Goal: Task Accomplishment & Management: Use online tool/utility

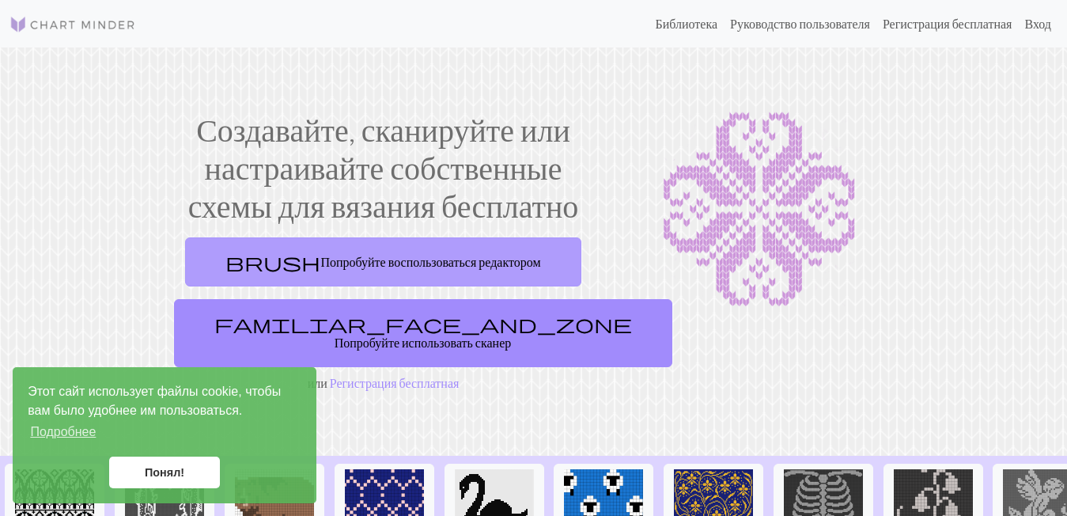
click at [470, 252] on link "brush Попробуйте воспользоваться редактором" at bounding box center [382, 261] width 395 height 49
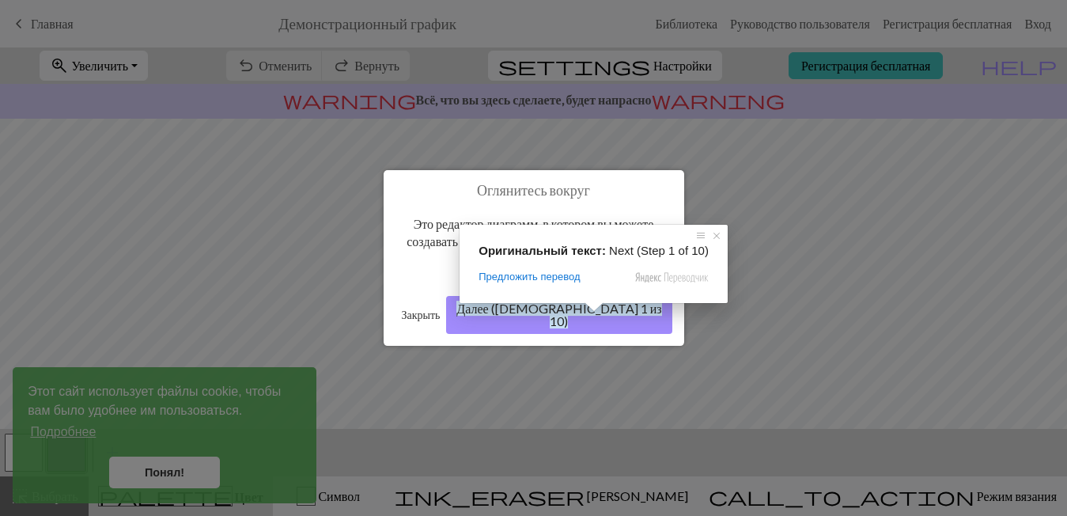
click at [591, 312] on span at bounding box center [594, 306] width 21 height 9
click at [641, 317] on ya-tr-span "Далее ([DEMOGRAPHIC_DATA] 1 из 10)" at bounding box center [558, 314] width 205 height 28
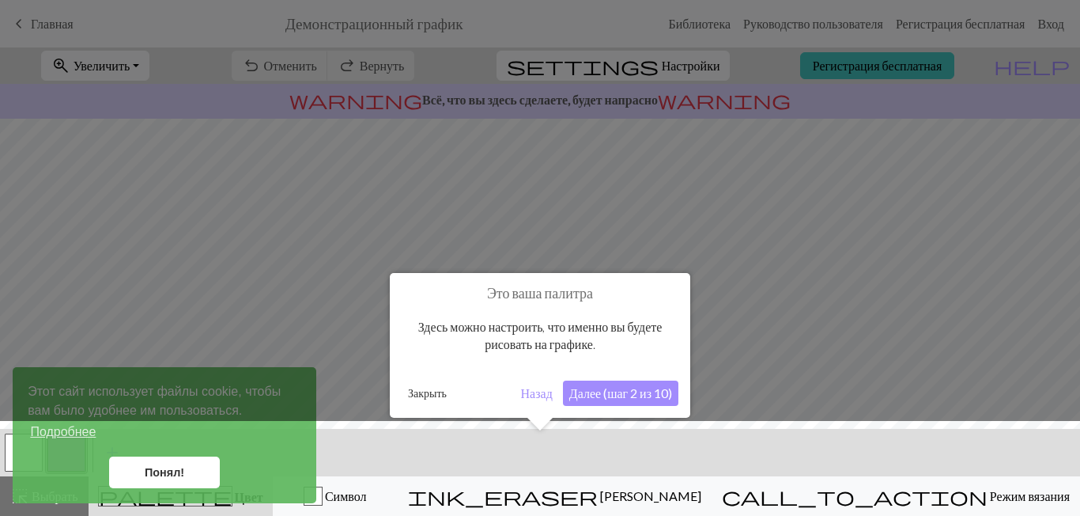
click at [611, 394] on ya-tr-span "Далее (шаг 2 из 10)" at bounding box center [620, 392] width 103 height 15
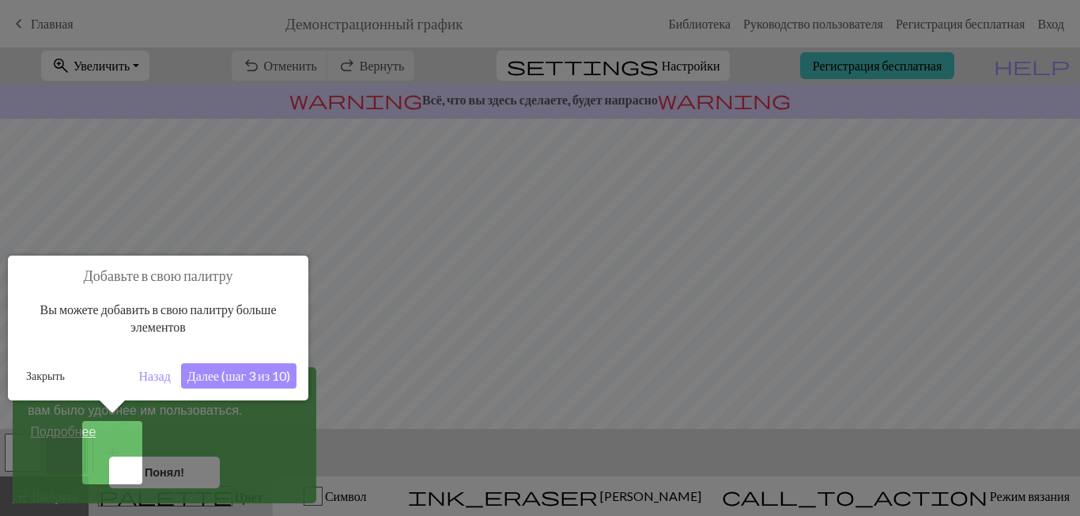
click at [245, 375] on ya-tr-span "Далее (шаг 3 из 10)" at bounding box center [238, 375] width 103 height 15
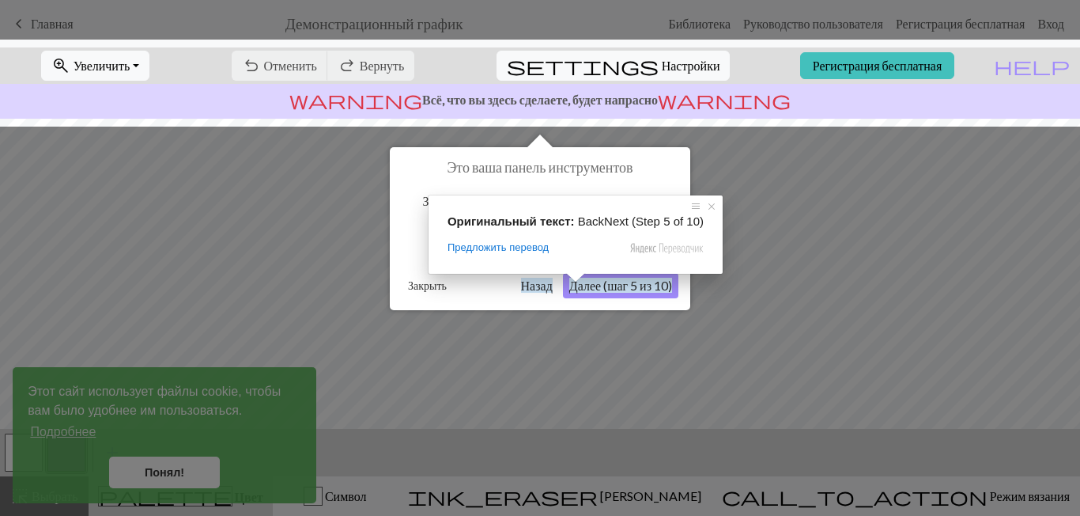
click at [593, 285] on ya-tr-span "Далее (шаг 5 из 10)" at bounding box center [620, 285] width 103 height 15
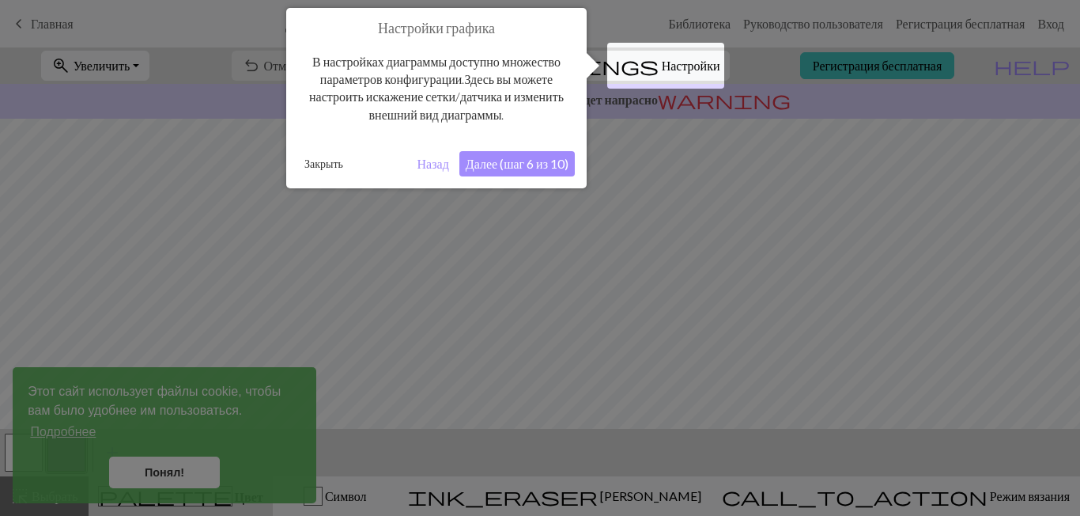
click at [503, 167] on ya-tr-span "Далее (шаг 6 из 10)" at bounding box center [517, 163] width 103 height 15
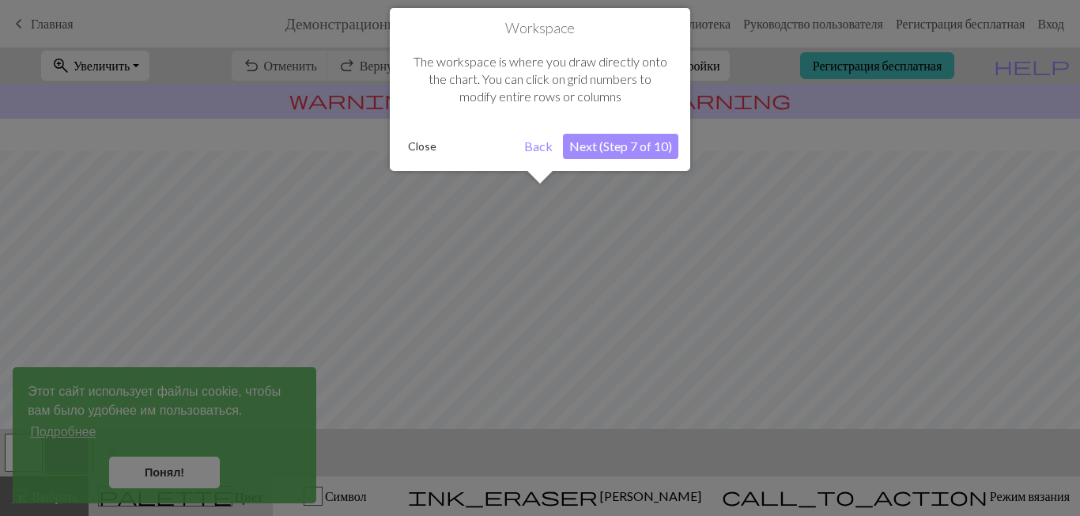
scroll to position [95, 0]
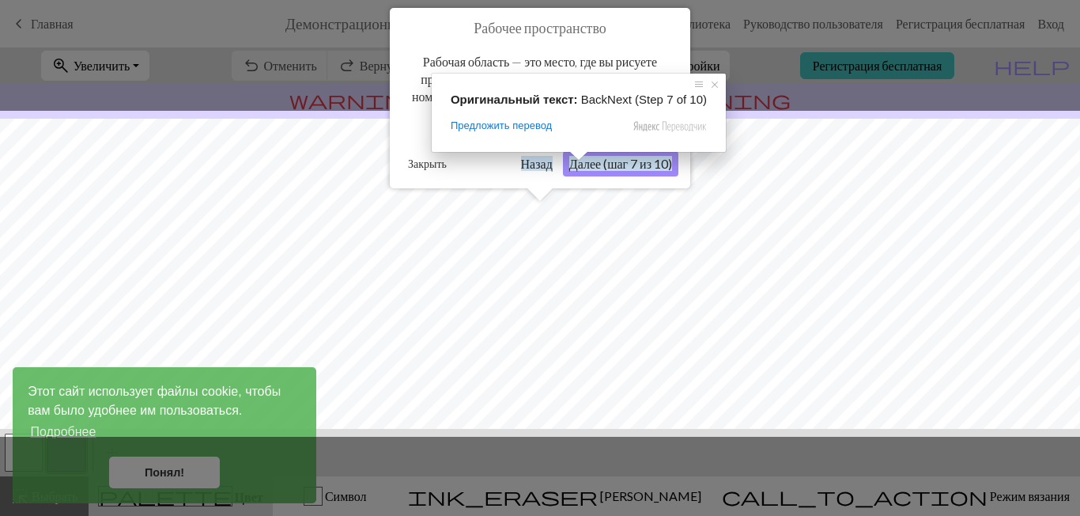
click at [595, 160] on ya-tr-span "Далее (шаг 7 из 10)" at bounding box center [620, 163] width 103 height 15
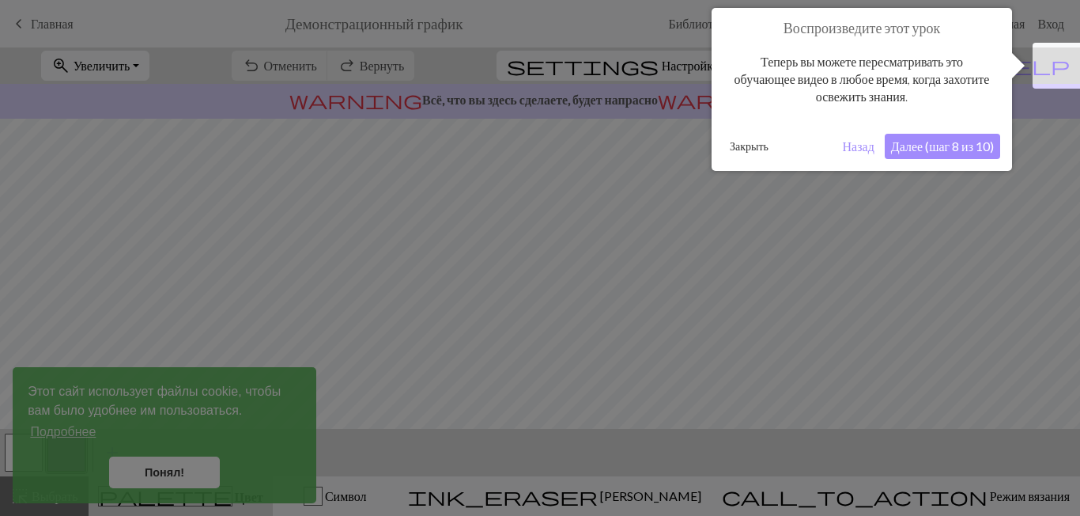
click at [958, 136] on button "Далее (шаг 8 из 10)" at bounding box center [942, 146] width 115 height 25
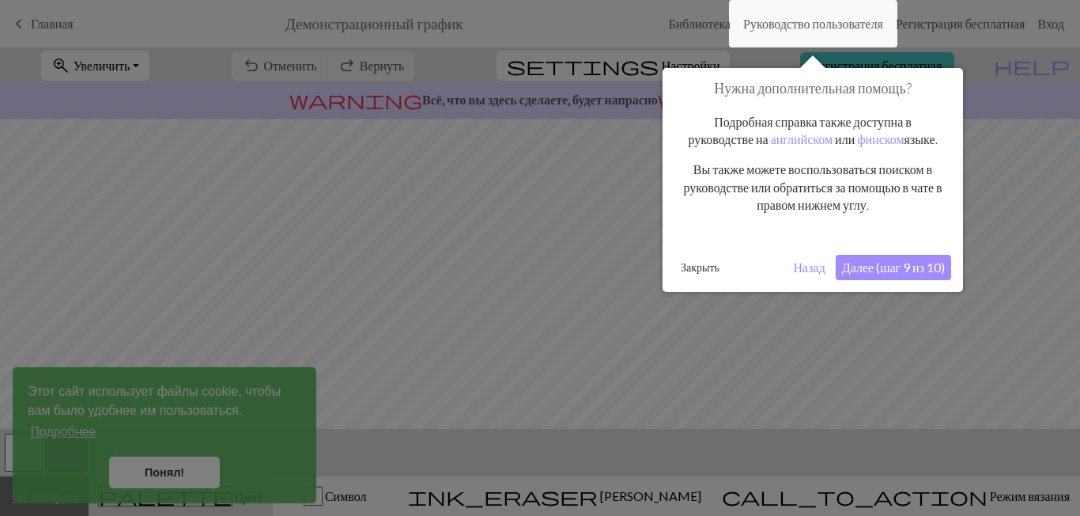
click at [891, 259] on ya-tr-span "Далее (шаг 9 из 10)" at bounding box center [893, 266] width 103 height 15
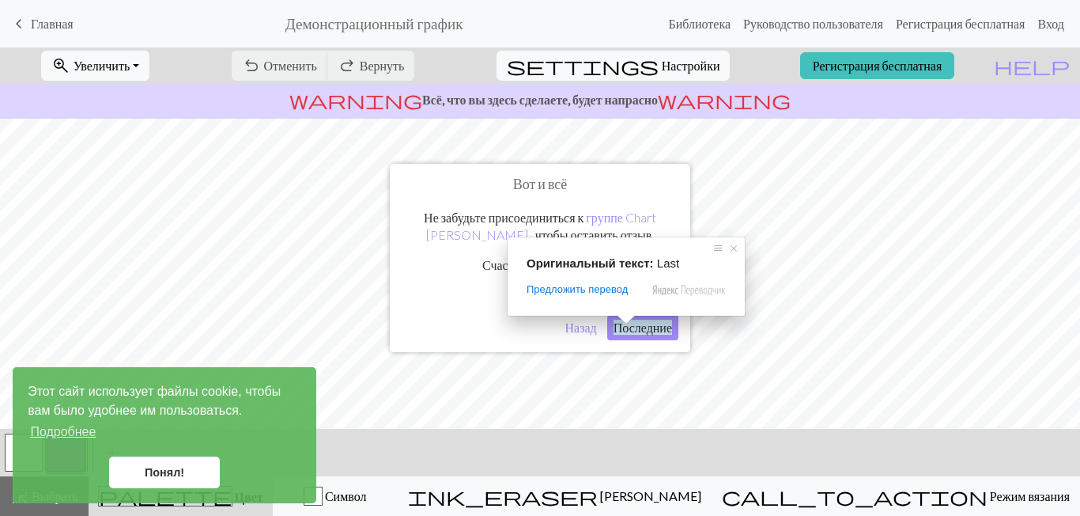
click at [626, 320] on span at bounding box center [626, 319] width 21 height 9
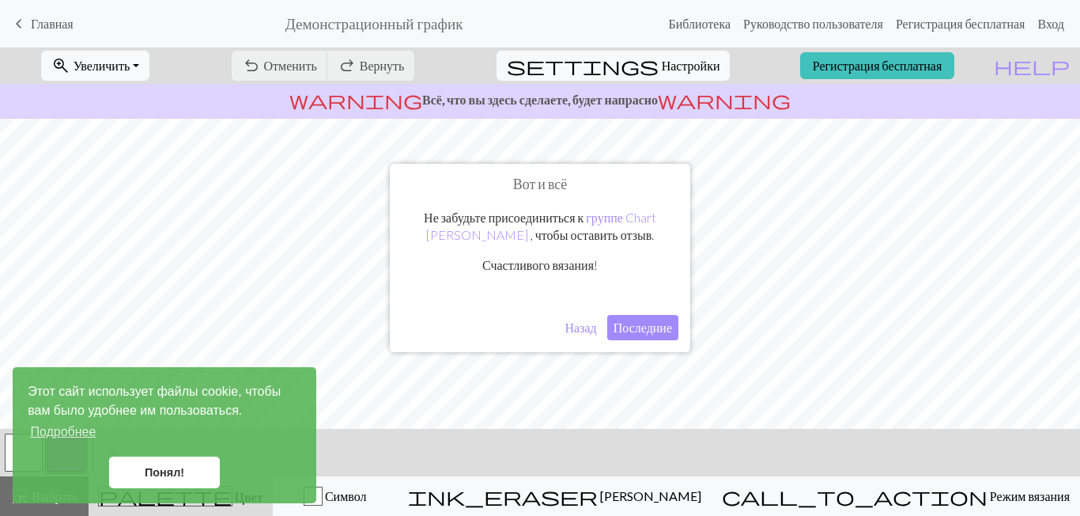
click at [665, 104] on span "warning" at bounding box center [724, 100] width 133 height 22
click at [631, 95] on ya-tr-span "Всё, что вы здесь сделаете, будет напрасно" at bounding box center [540, 99] width 236 height 15
click at [182, 479] on link "Понял!" at bounding box center [164, 472] width 111 height 32
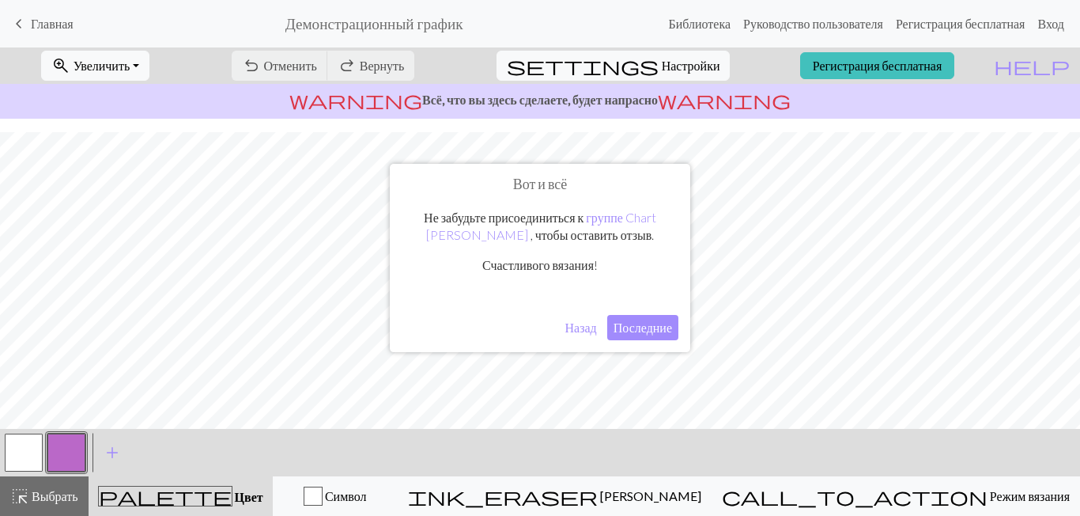
scroll to position [281, 0]
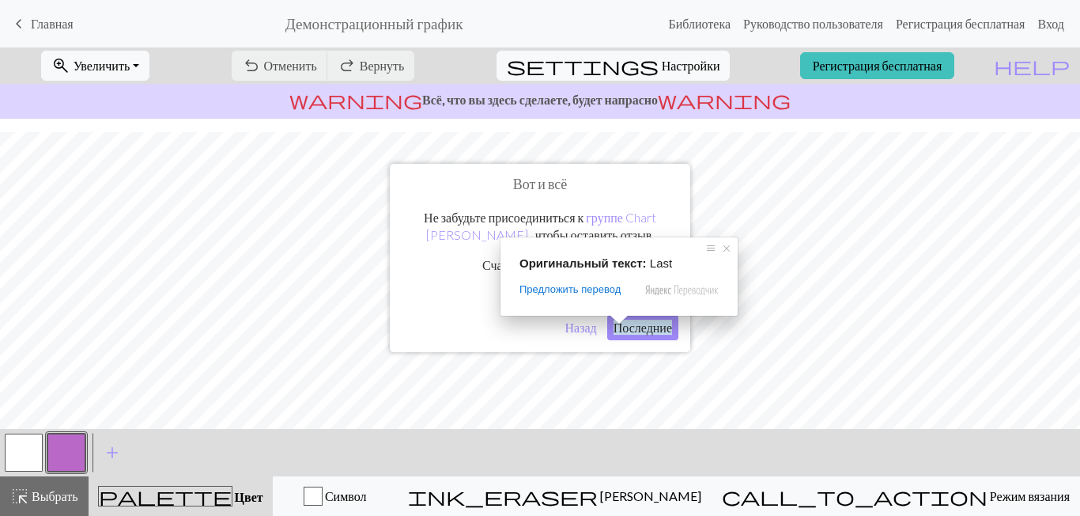
click at [661, 327] on ya-tr-span "Последние" at bounding box center [643, 326] width 59 height 15
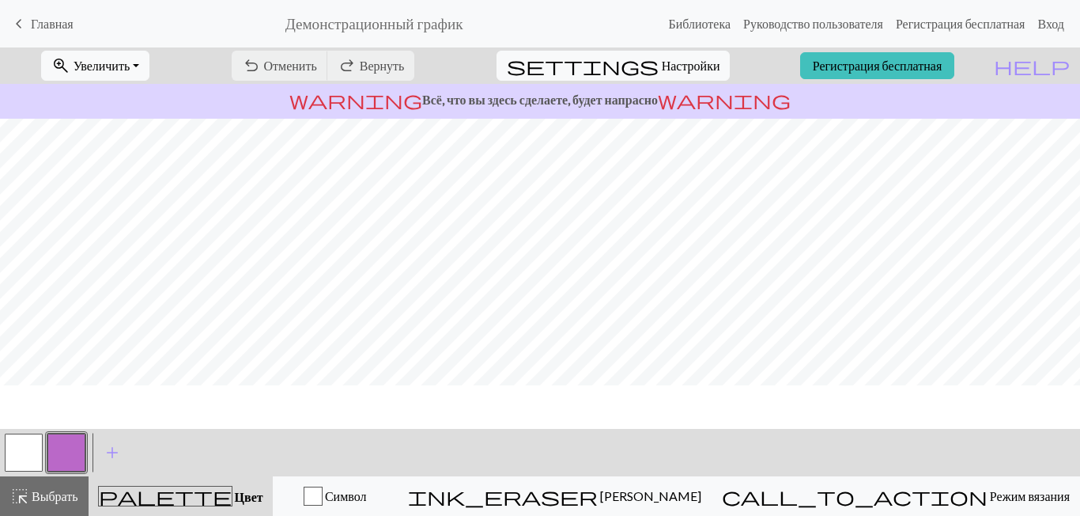
scroll to position [0, 0]
drag, startPoint x: 674, startPoint y: 50, endPoint x: 682, endPoint y: 61, distance: 13.2
click at [674, 50] on div "settings Настройки" at bounding box center [614, 65] width 258 height 36
click at [682, 62] on ya-tr-span "Настройки" at bounding box center [691, 65] width 59 height 15
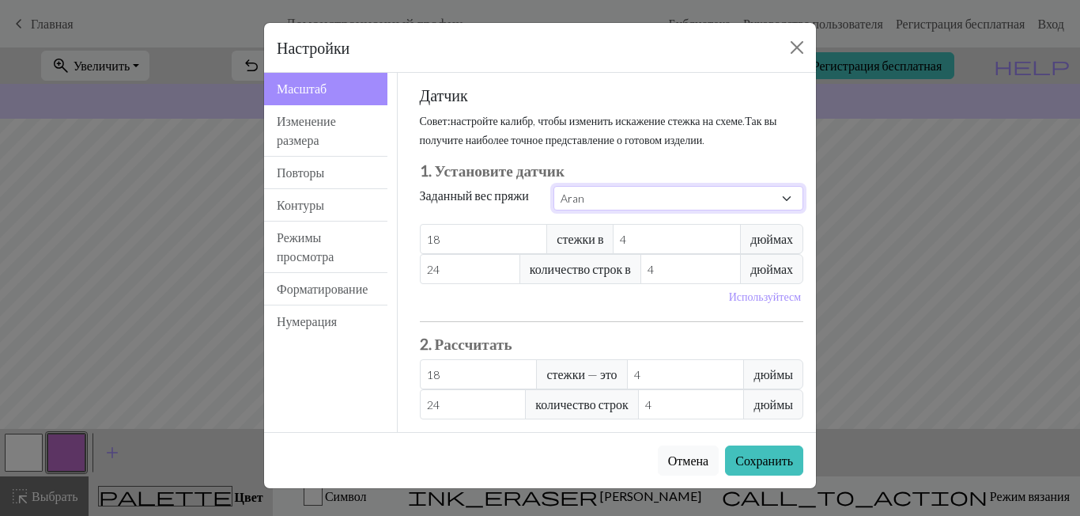
click at [776, 202] on select "Custom Square Lace Light Fingering Fingering Sport Double knit Worsted Aran Bul…" at bounding box center [678, 198] width 250 height 25
click at [455, 239] on input "18" at bounding box center [484, 239] width 128 height 30
drag, startPoint x: 455, startPoint y: 239, endPoint x: 417, endPoint y: 239, distance: 38.0
click at [420, 239] on input "18" at bounding box center [484, 239] width 128 height 30
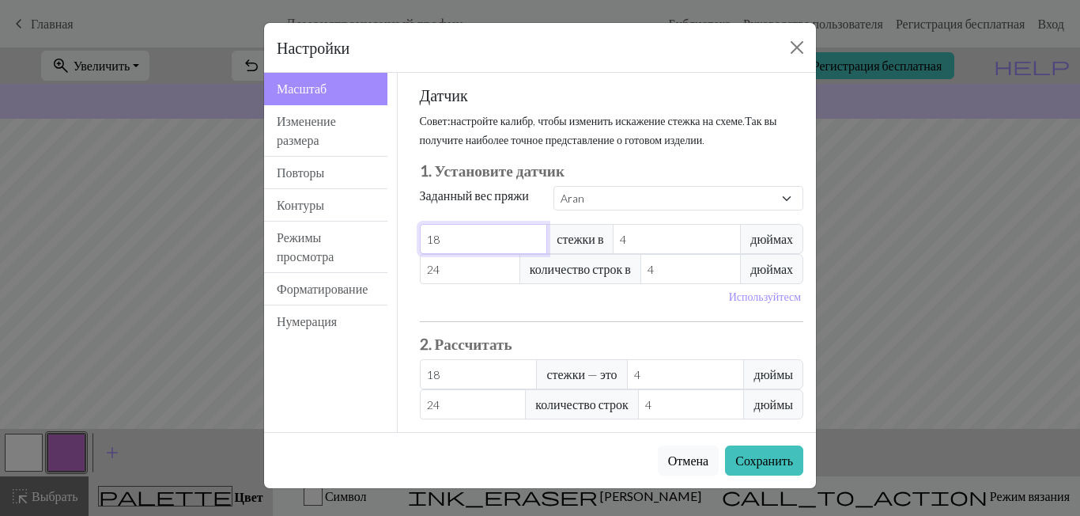
select select "custom"
type input "2"
type input "20"
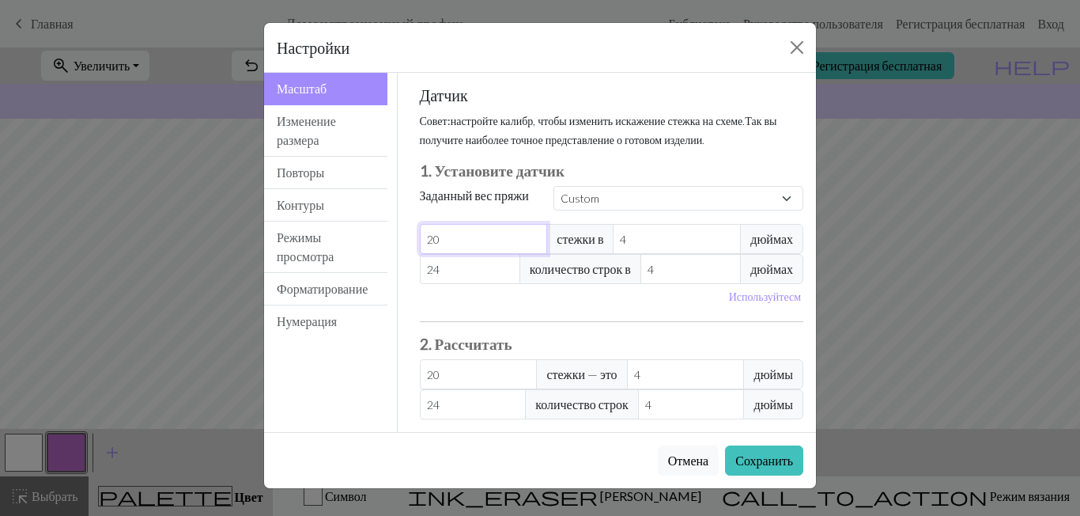
type input "20"
click at [776, 246] on ya-tr-span "дюймах" at bounding box center [771, 238] width 43 height 19
click at [772, 240] on ya-tr-span "дюймах" at bounding box center [771, 238] width 43 height 19
type input "5"
type input "16"
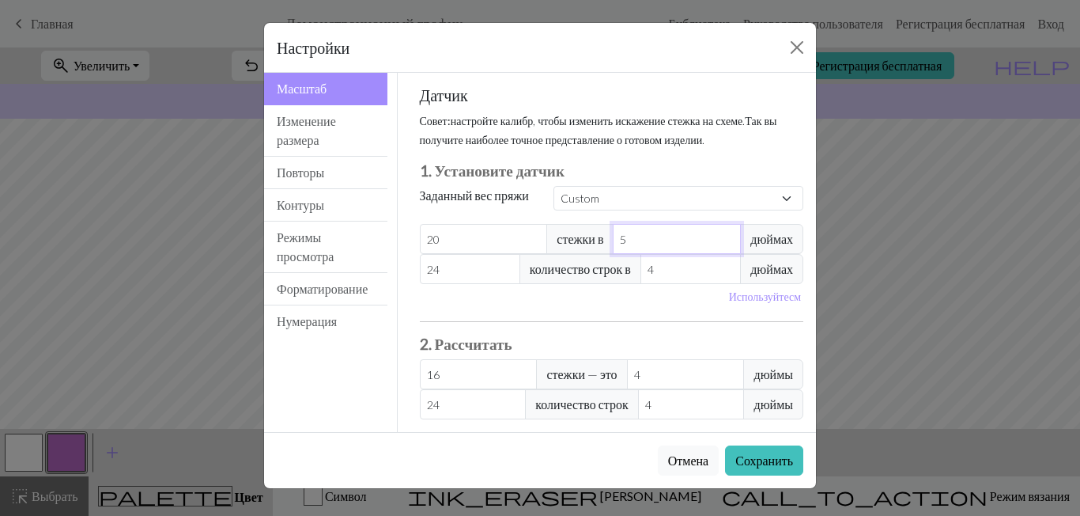
click at [723, 236] on input "5" at bounding box center [677, 239] width 128 height 30
type input "4"
type input "20"
click at [723, 247] on input "4" at bounding box center [677, 239] width 128 height 30
click at [750, 304] on button "Используйте см" at bounding box center [765, 296] width 87 height 25
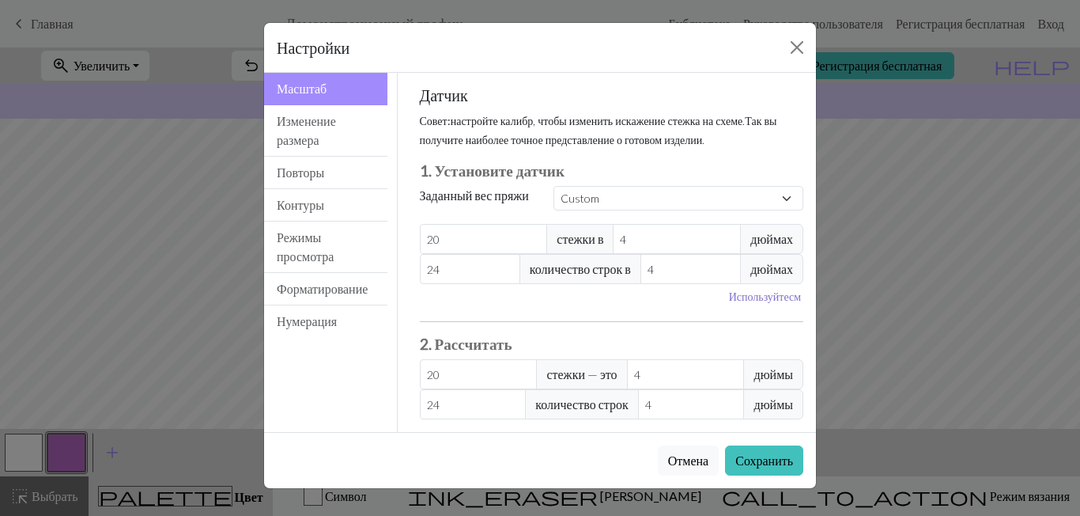
type input "10.16"
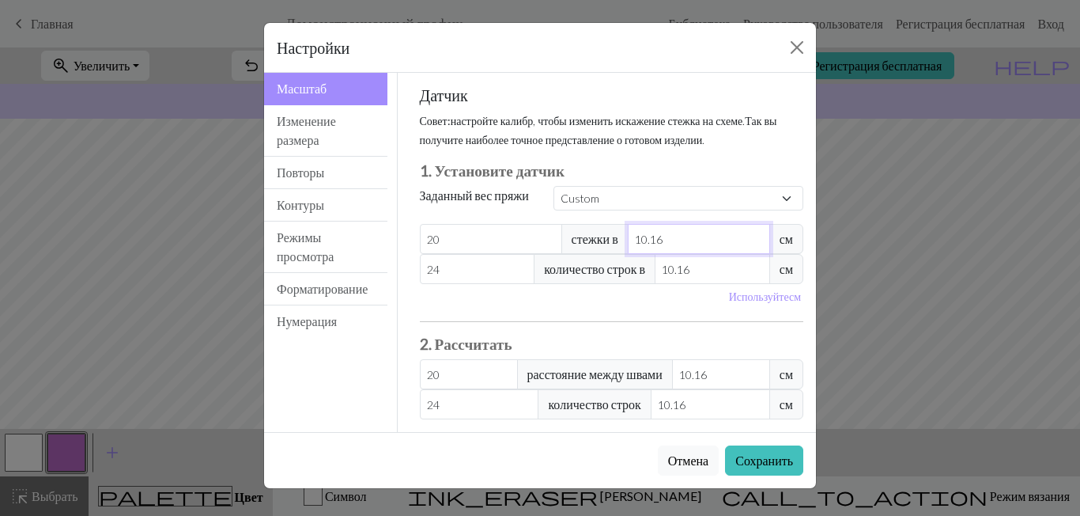
drag, startPoint x: 663, startPoint y: 240, endPoint x: 646, endPoint y: 240, distance: 16.6
click at [646, 240] on input "10.16" at bounding box center [699, 239] width 142 height 30
type input "10"
type input "20.32"
type input "10"
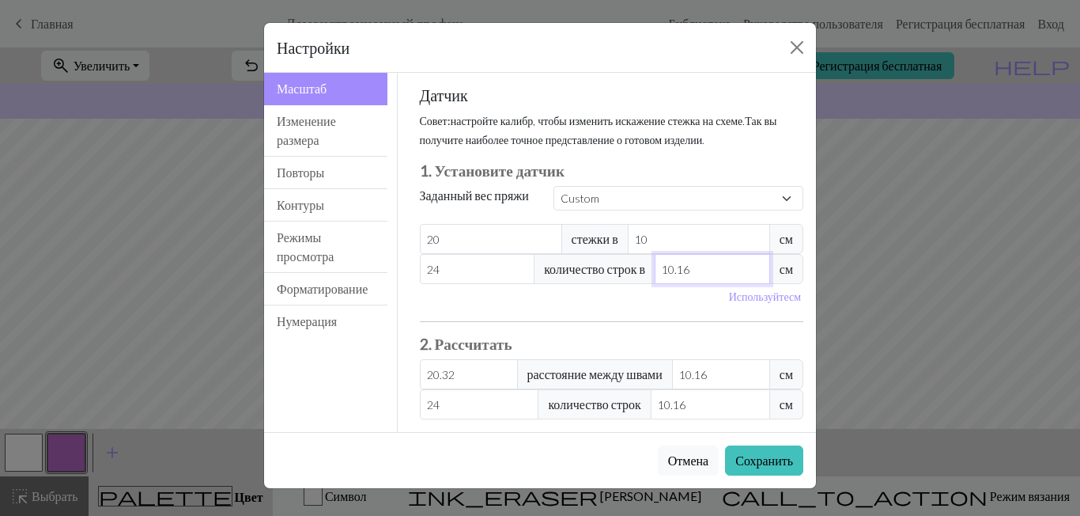
drag, startPoint x: 685, startPoint y: 270, endPoint x: 668, endPoint y: 271, distance: 16.6
click at [668, 271] on input "10.16" at bounding box center [712, 269] width 115 height 30
type input "10"
type input "24.38"
type input "10"
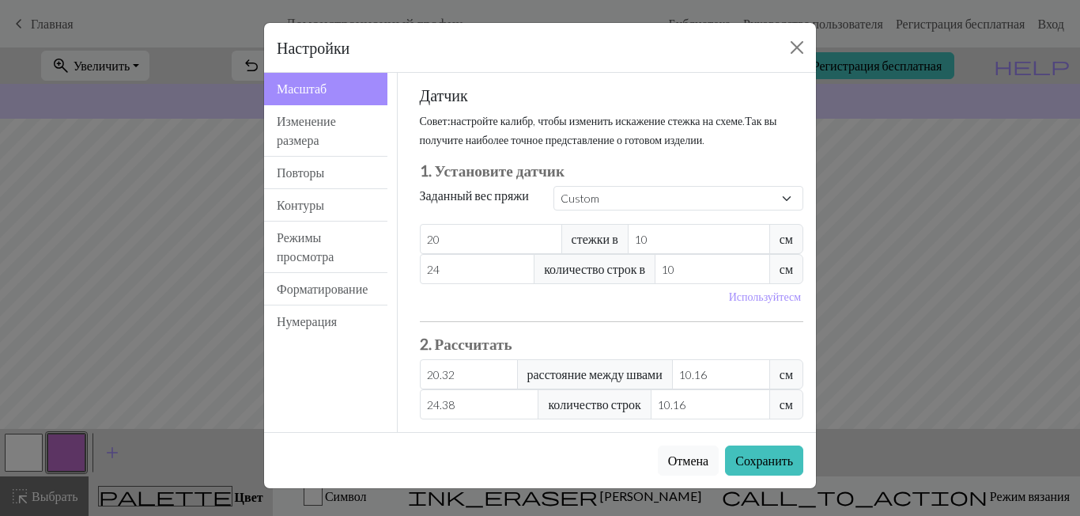
click at [701, 308] on div "Используйте см" at bounding box center [611, 296] width 403 height 25
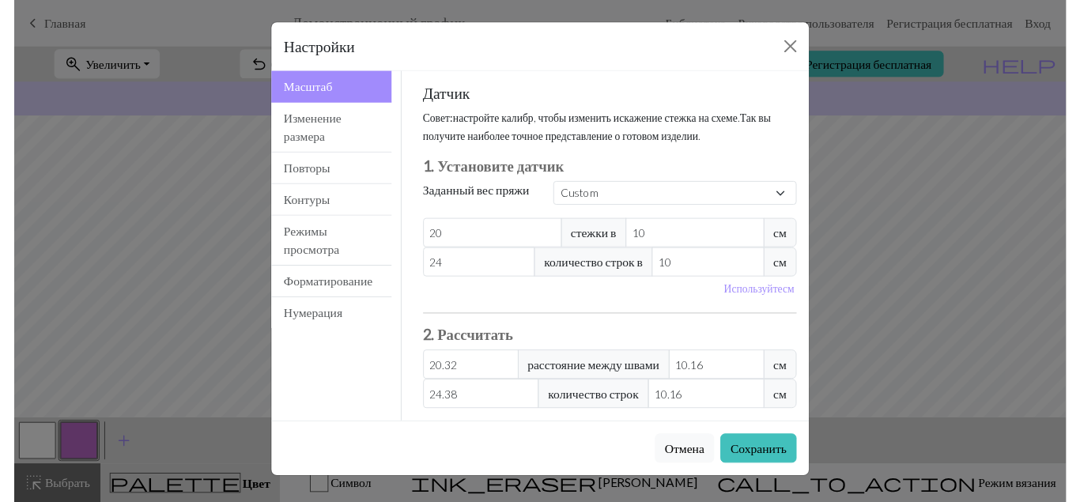
scroll to position [12, 0]
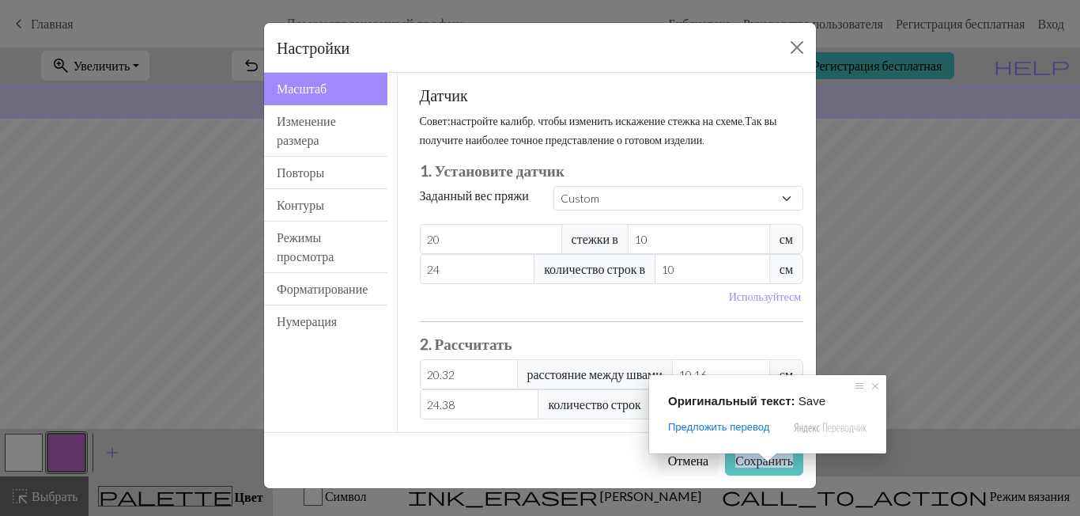
click at [766, 467] on ya-tr-span "Сохранить" at bounding box center [764, 459] width 58 height 15
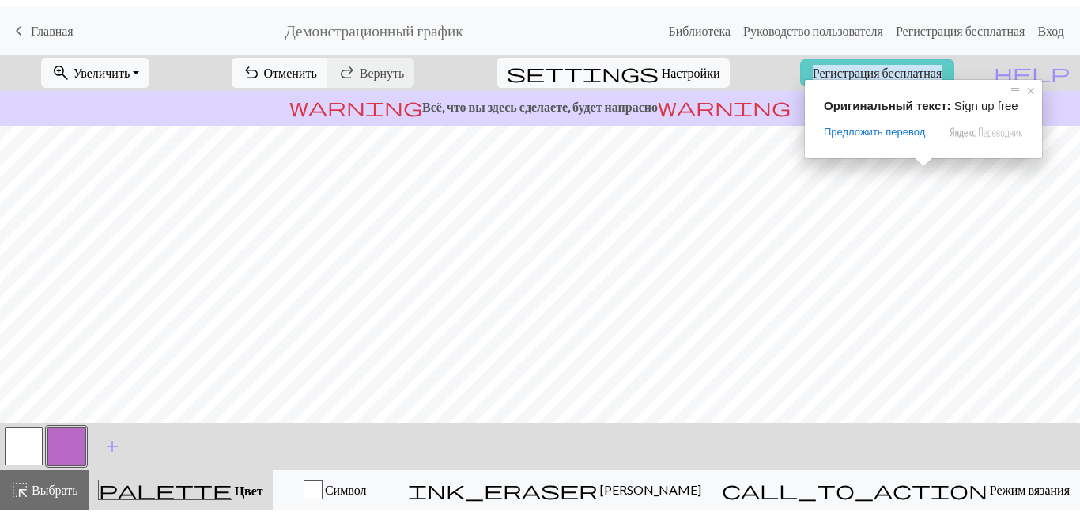
scroll to position [281, 0]
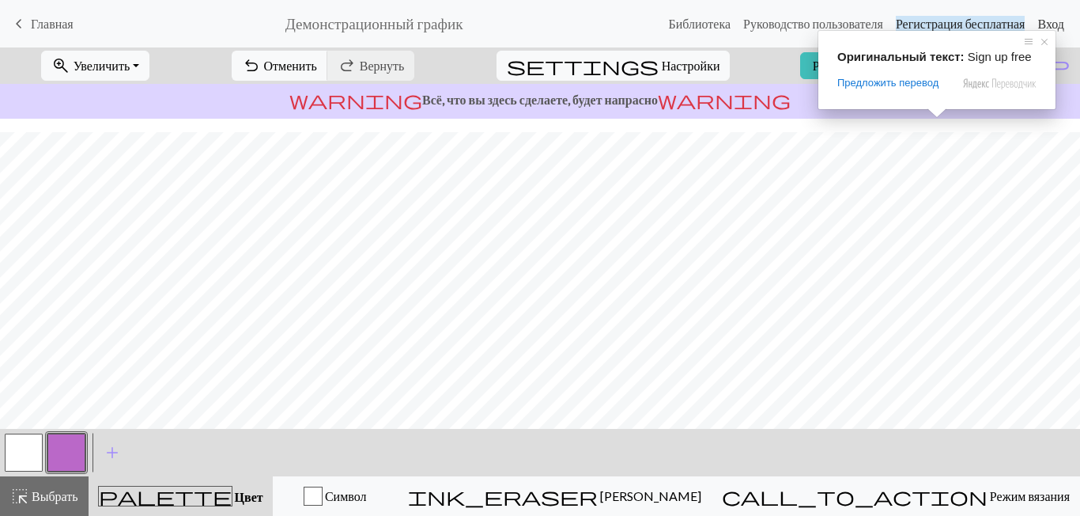
click at [1047, 17] on ya-tr-span "Вход" at bounding box center [1050, 23] width 27 height 15
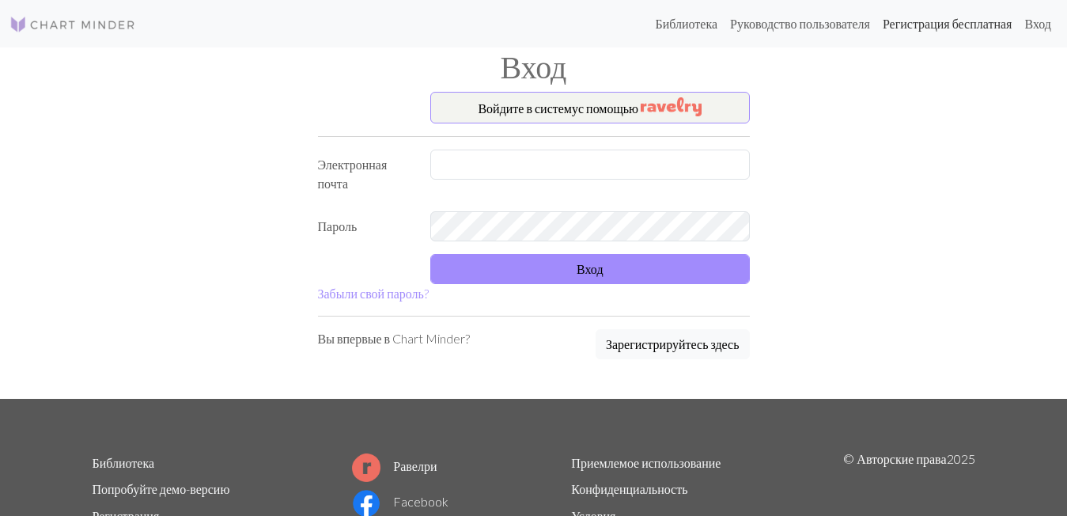
click at [976, 28] on ya-tr-span "Регистрация бесплатная" at bounding box center [947, 23] width 130 height 15
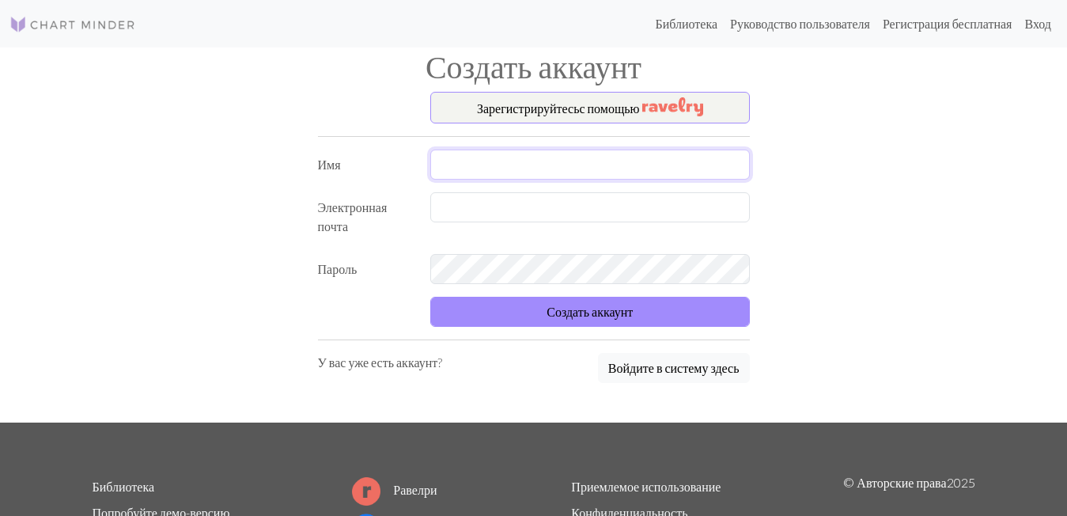
click at [499, 167] on input "text" at bounding box center [589, 164] width 319 height 30
drag, startPoint x: 479, startPoint y: 163, endPoint x: 436, endPoint y: 161, distance: 43.6
click at [436, 161] on input "ф" at bounding box center [589, 164] width 319 height 30
type input "ф"
click at [458, 227] on div at bounding box center [590, 216] width 338 height 49
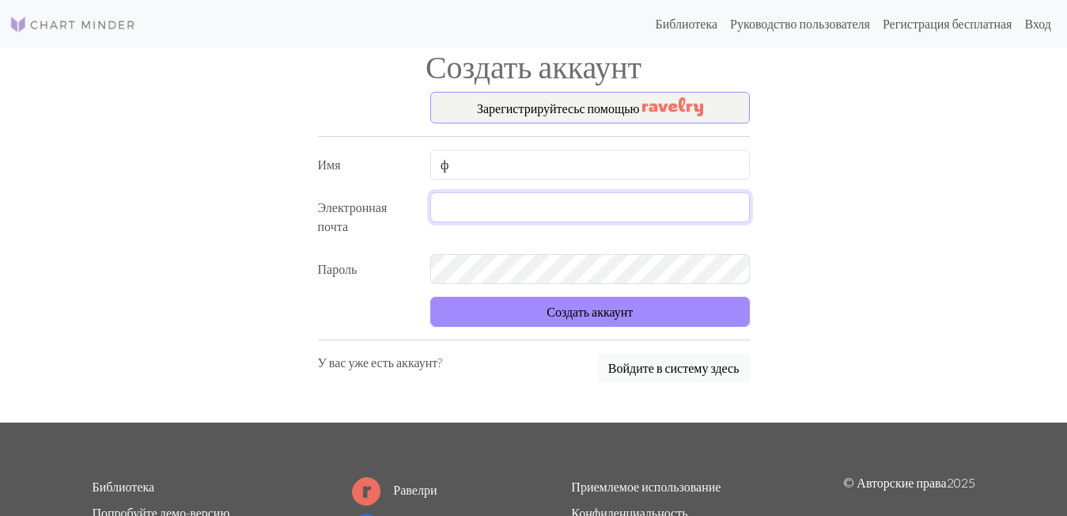
click at [467, 201] on input "text" at bounding box center [589, 207] width 319 height 30
type input "[EMAIL_ADDRESS][DOMAIN_NAME]"
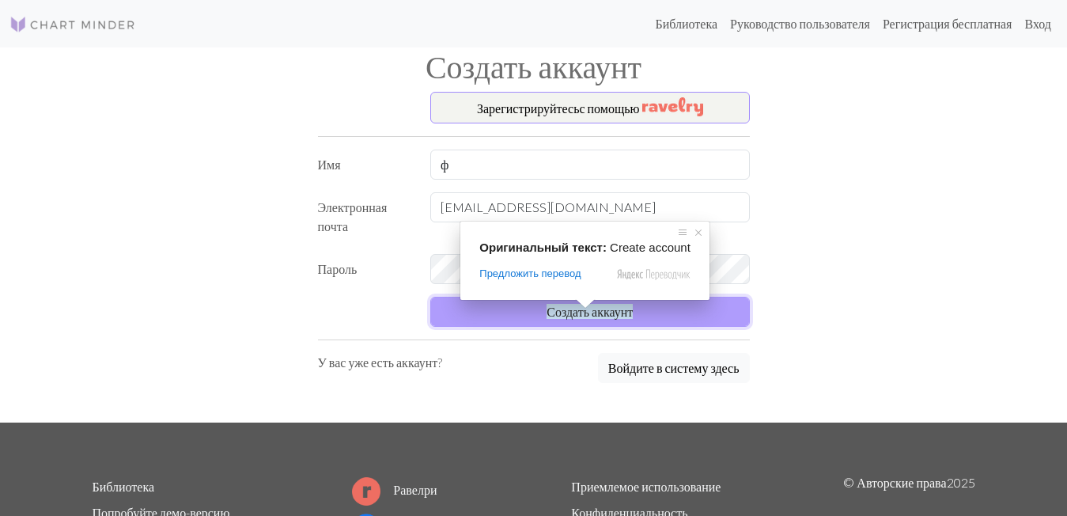
click at [590, 312] on ya-tr-span "Создать аккаунт" at bounding box center [589, 311] width 86 height 15
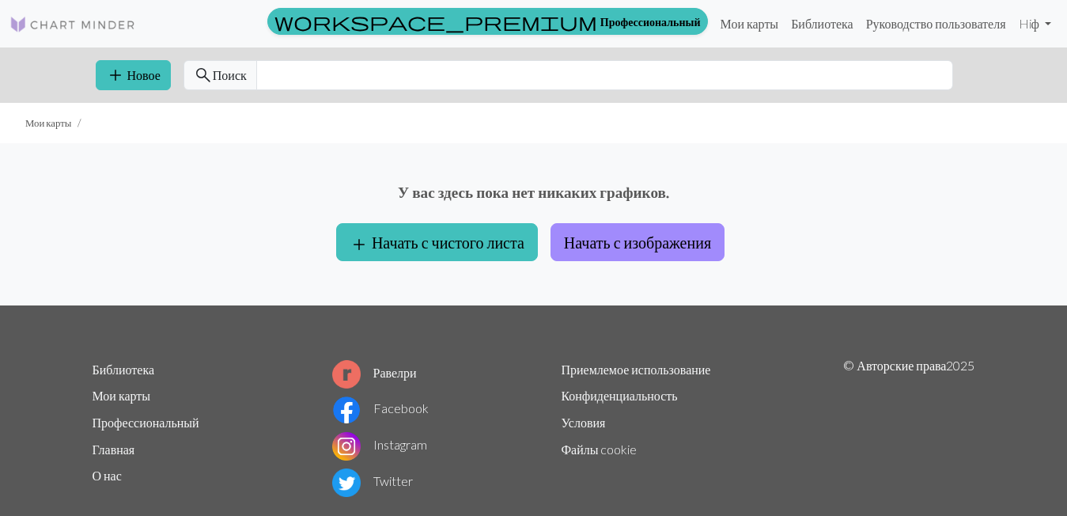
click at [601, 148] on div "У вас здесь пока нет никаких графиков. add Начать с чистого листа Начать с изоб…" at bounding box center [533, 224] width 1067 height 162
click at [627, 244] on ya-tr-span "Начать с изображения" at bounding box center [637, 241] width 147 height 19
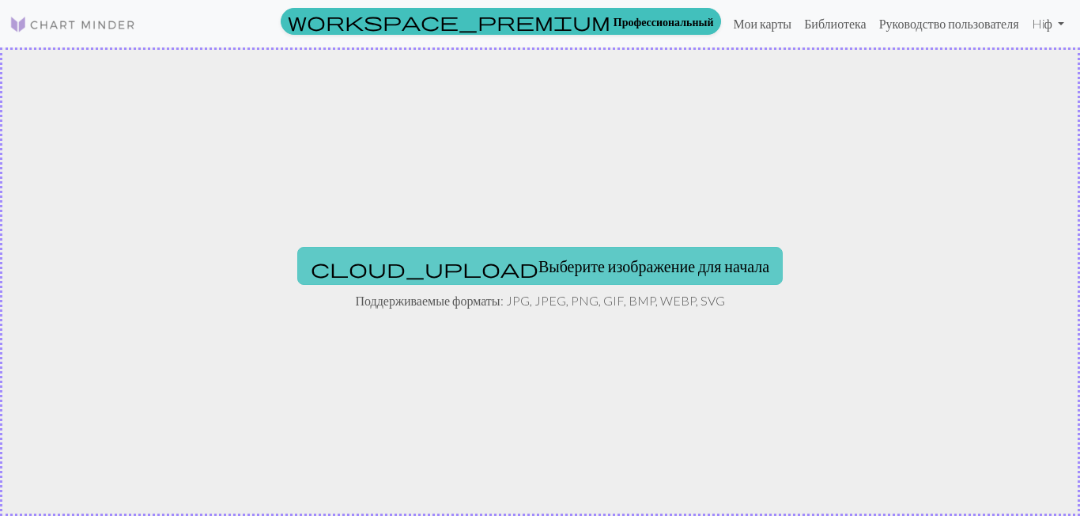
click at [584, 259] on ya-tr-span "Выберите изображение для начала" at bounding box center [653, 265] width 231 height 19
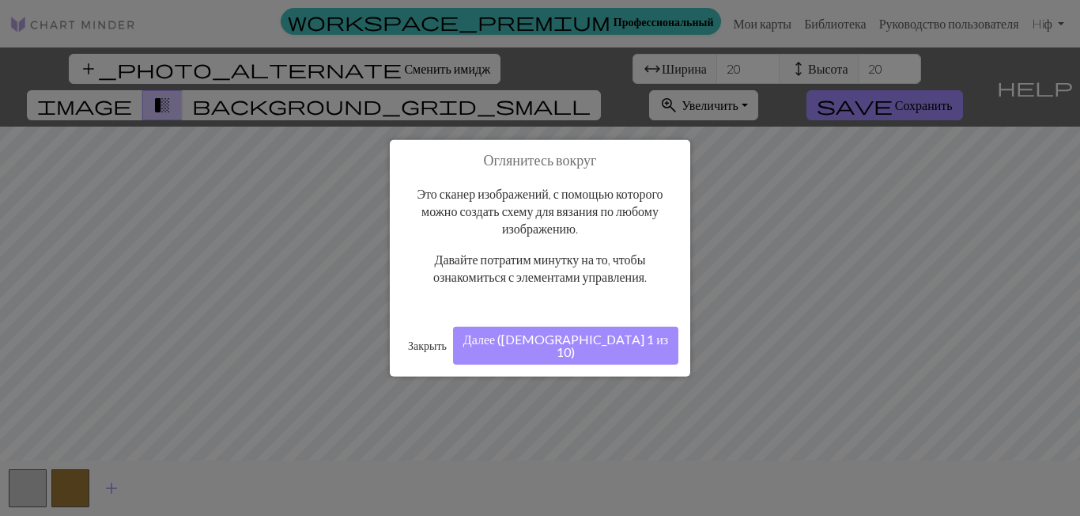
click at [414, 340] on button "Закрыть" at bounding box center [427, 345] width 51 height 24
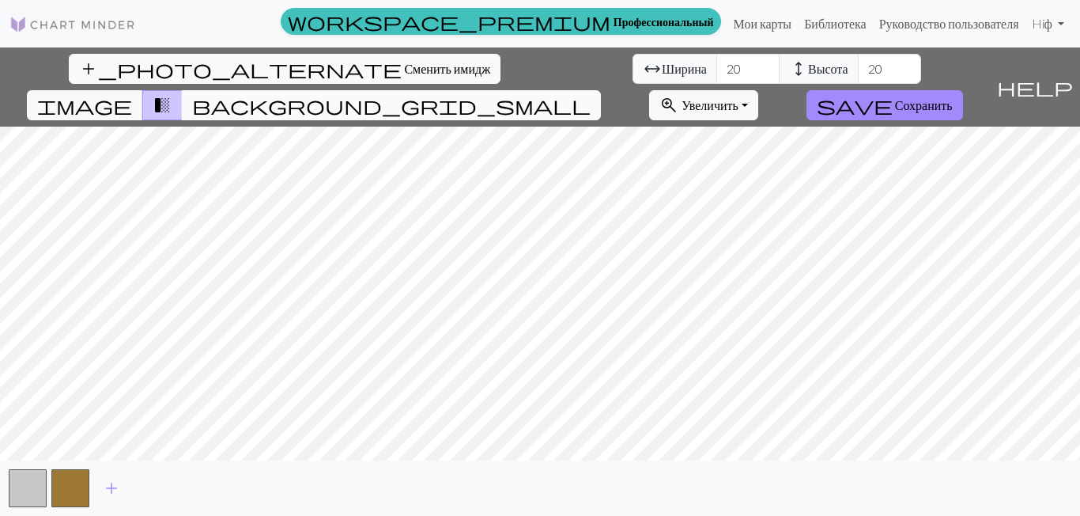
click at [591, 94] on span "background_grid_small" at bounding box center [391, 105] width 399 height 22
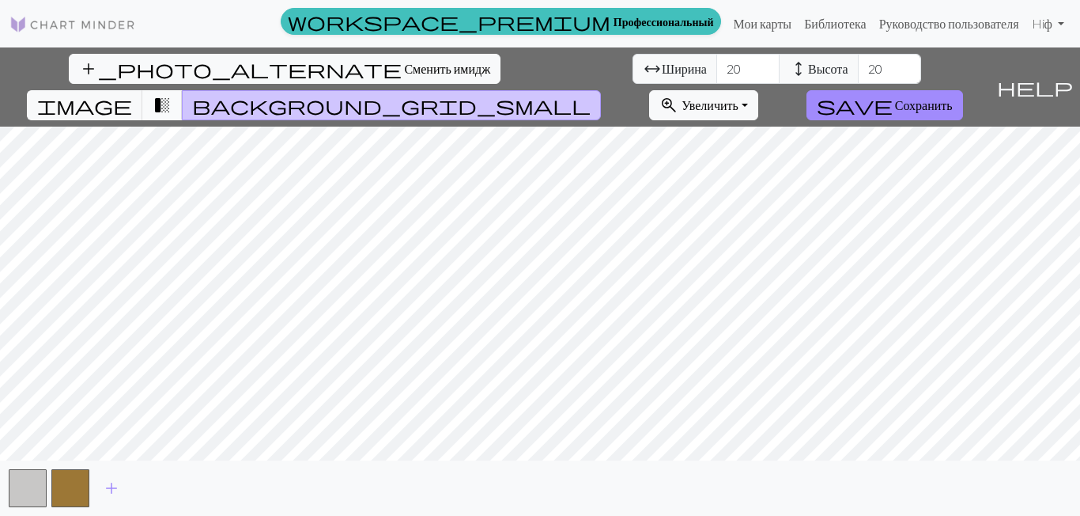
click at [172, 94] on span "transition_fade" at bounding box center [162, 105] width 19 height 22
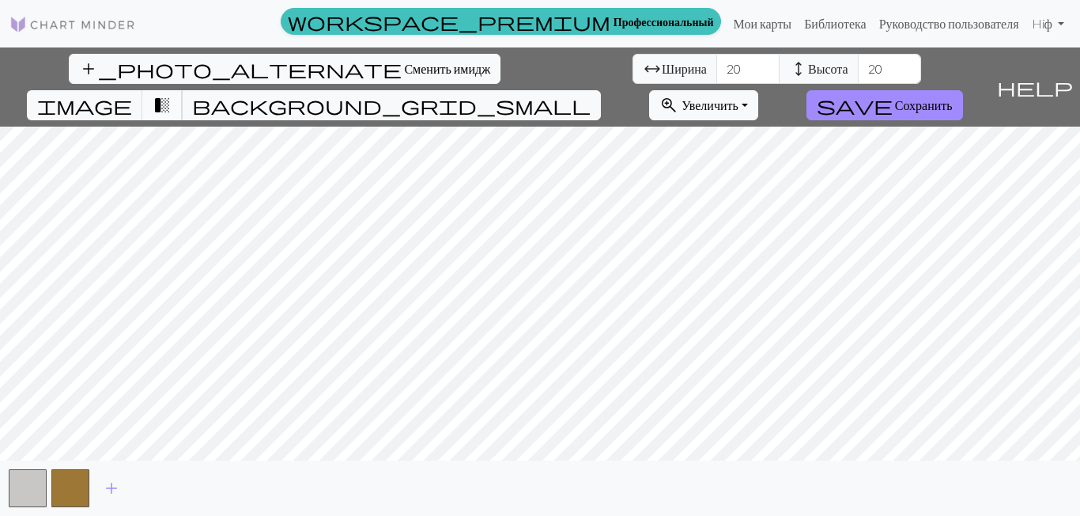
click at [172, 94] on span "transition_fade" at bounding box center [162, 105] width 19 height 22
click at [132, 94] on span "image" at bounding box center [84, 105] width 95 height 22
click at [172, 94] on span "transition_fade" at bounding box center [162, 105] width 19 height 22
click at [739, 97] on ya-tr-span "Увеличить" at bounding box center [710, 104] width 57 height 15
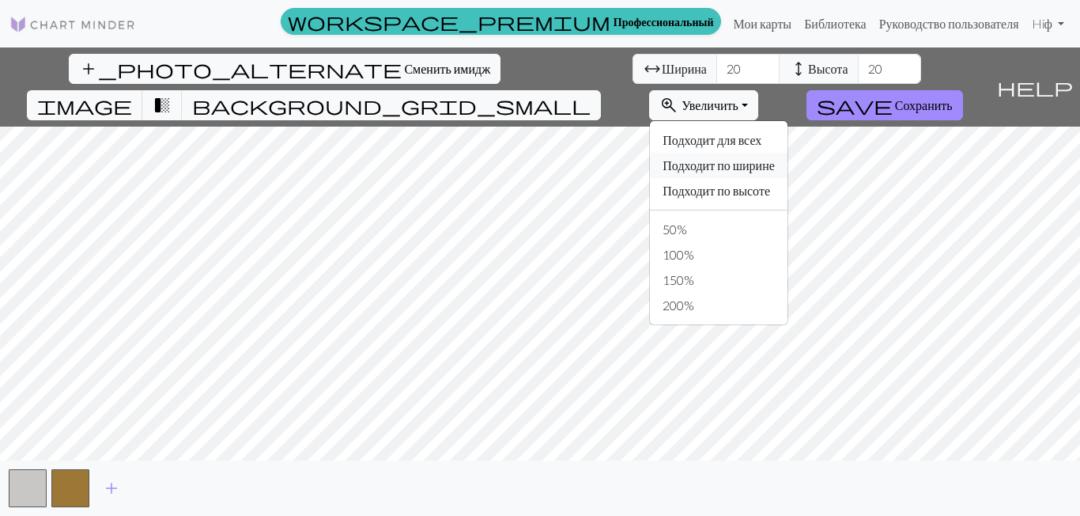
click at [775, 157] on ya-tr-span "Подходит по ширине" at bounding box center [719, 164] width 112 height 15
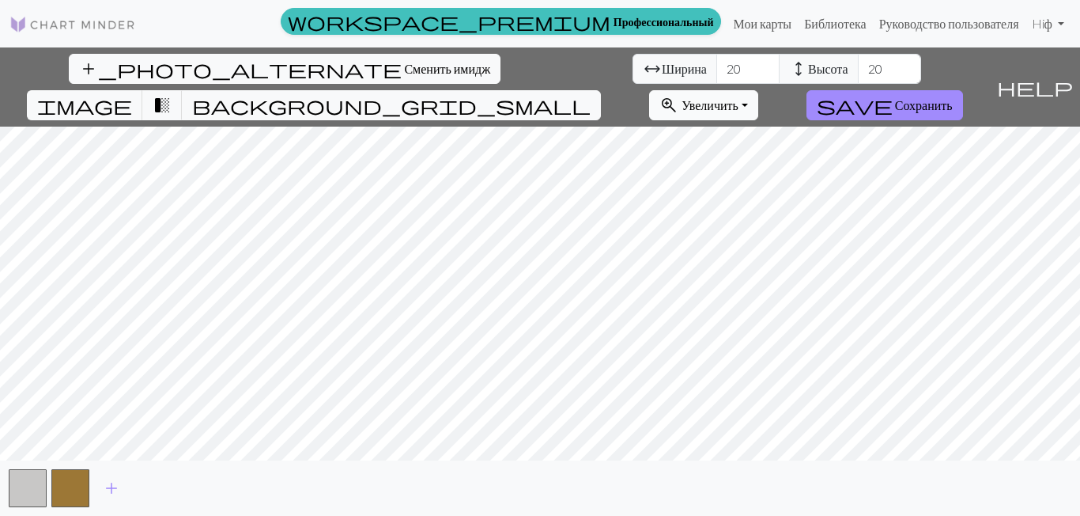
click at [739, 97] on ya-tr-span "Увеличить" at bounding box center [710, 104] width 57 height 15
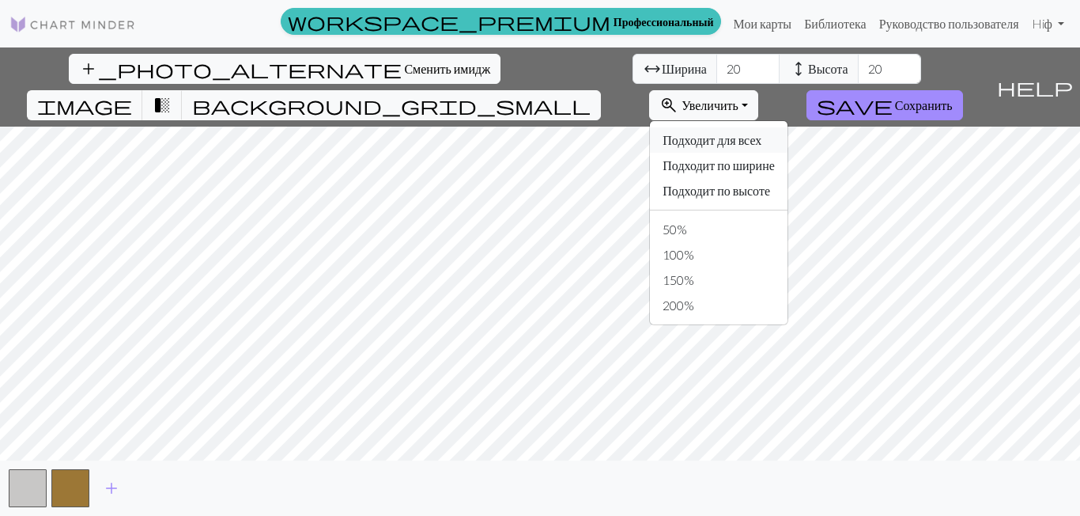
click at [761, 132] on ya-tr-span "Подходит для всех" at bounding box center [712, 139] width 99 height 15
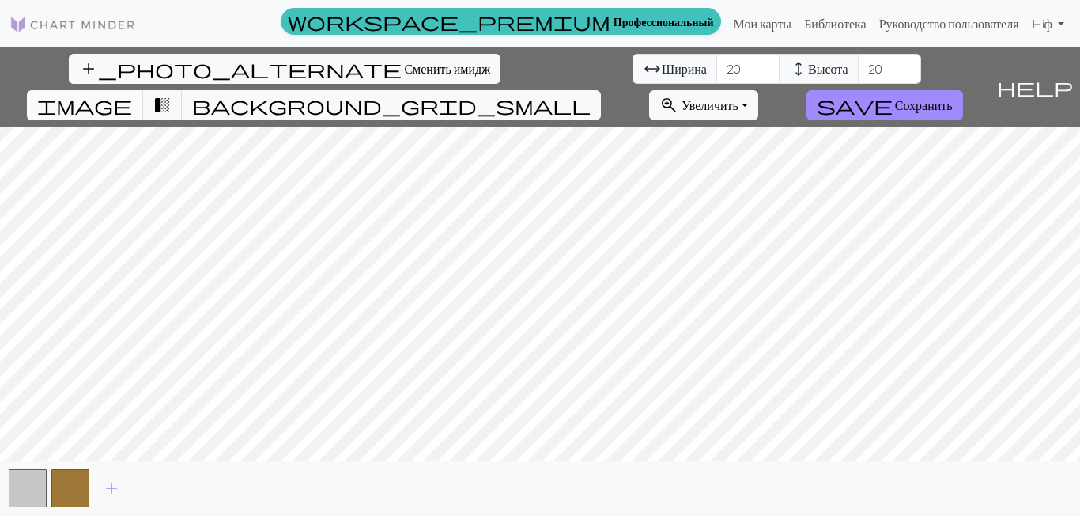
click at [132, 94] on span "image" at bounding box center [84, 105] width 95 height 22
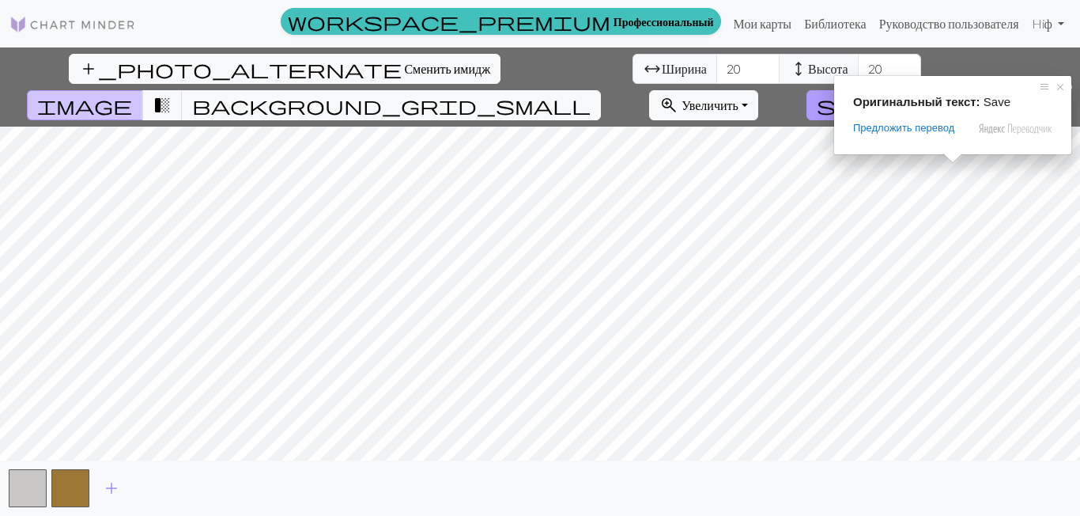
click at [953, 97] on ya-tr-span "Сохранить" at bounding box center [924, 104] width 58 height 15
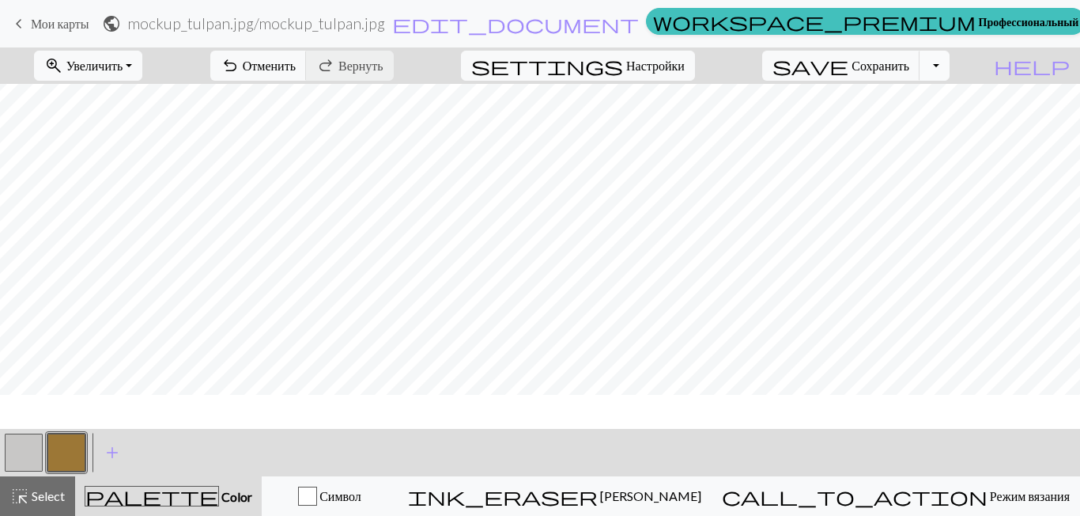
scroll to position [149, 0]
click at [673, 65] on ya-tr-span "Настройки" at bounding box center [655, 65] width 59 height 15
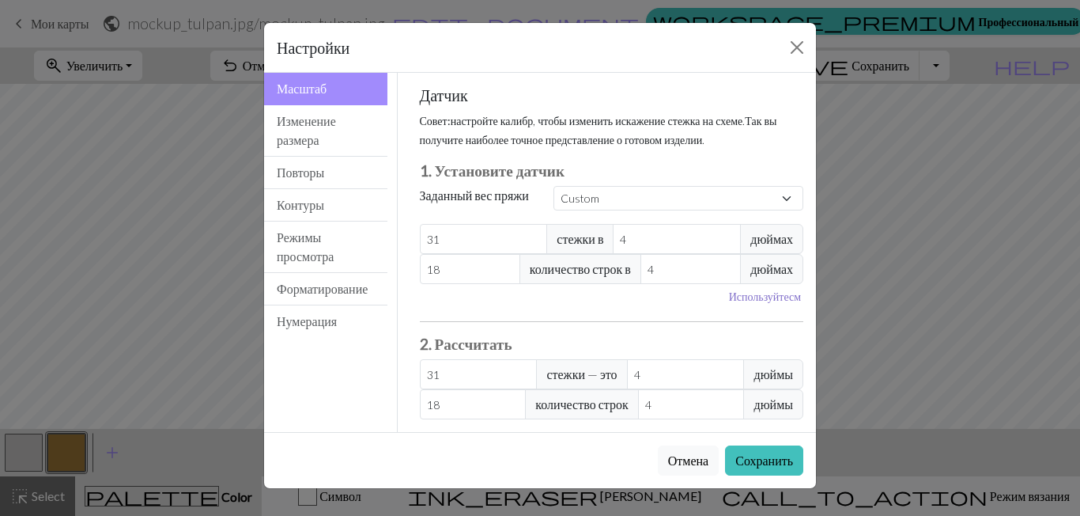
click at [766, 301] on ya-tr-span "Используйте" at bounding box center [759, 295] width 60 height 13
type input "10.16"
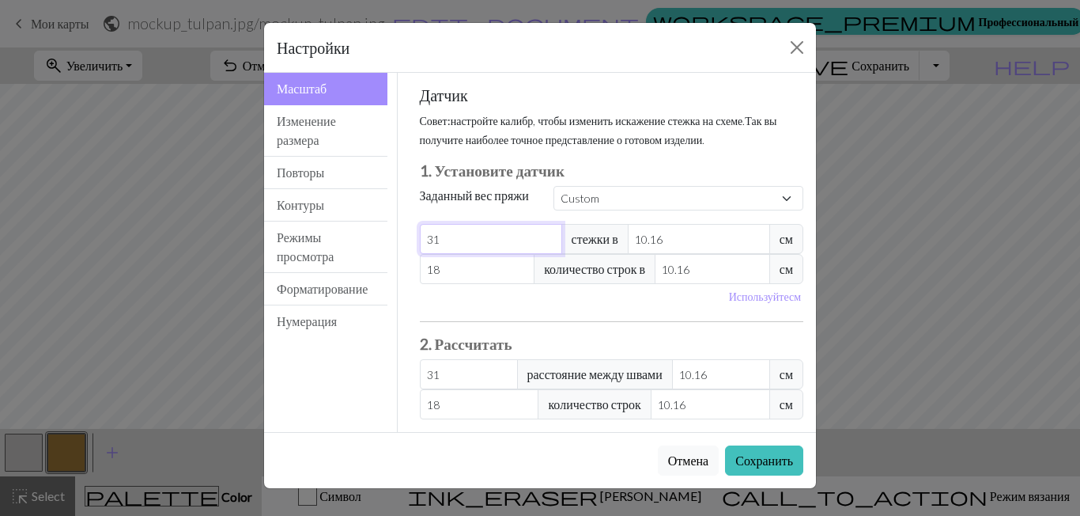
drag, startPoint x: 448, startPoint y: 235, endPoint x: 399, endPoint y: 238, distance: 49.1
click at [399, 238] on div "Датчик Совет: настройте калибр, чтобы изменить искажение стежка на схеме. Так в…" at bounding box center [612, 252] width 429 height 359
type input "2"
type input "22"
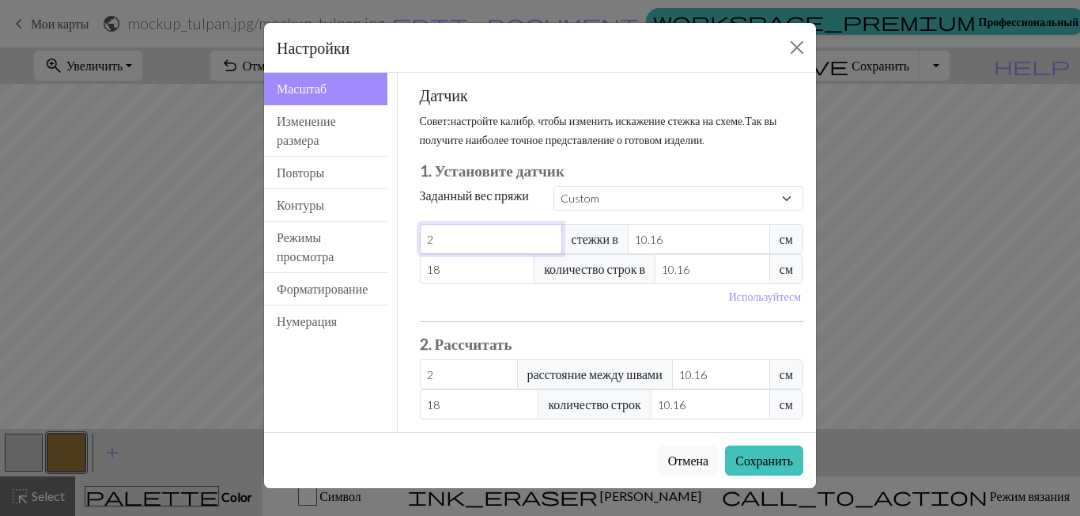
type input "22"
drag, startPoint x: 665, startPoint y: 240, endPoint x: 641, endPoint y: 239, distance: 23.8
click at [641, 239] on input "10.16" at bounding box center [699, 239] width 142 height 30
type input "10"
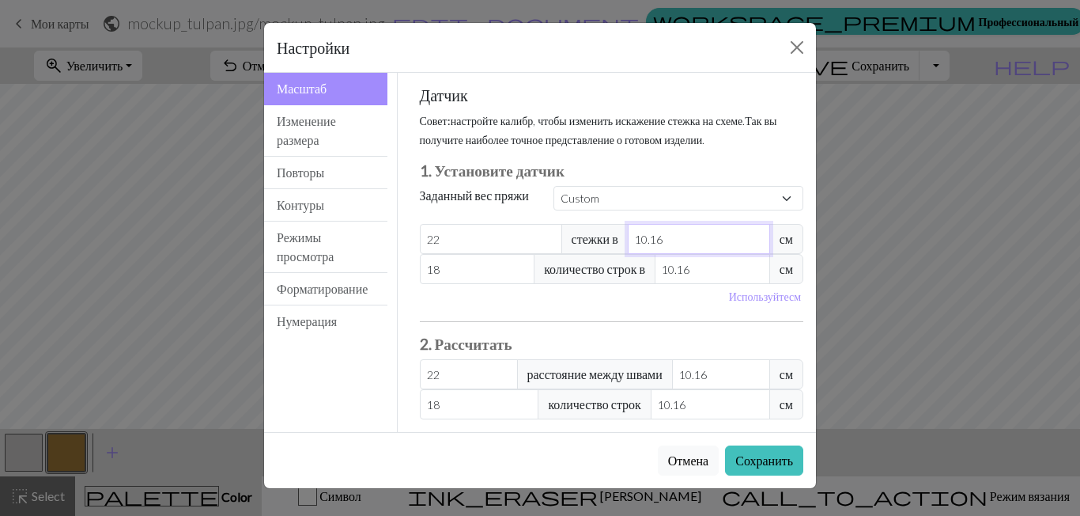
type input "22.35"
type input "10"
drag, startPoint x: 691, startPoint y: 264, endPoint x: 668, endPoint y: 272, distance: 24.3
click at [668, 272] on input "10.16" at bounding box center [712, 269] width 115 height 30
type input "10"
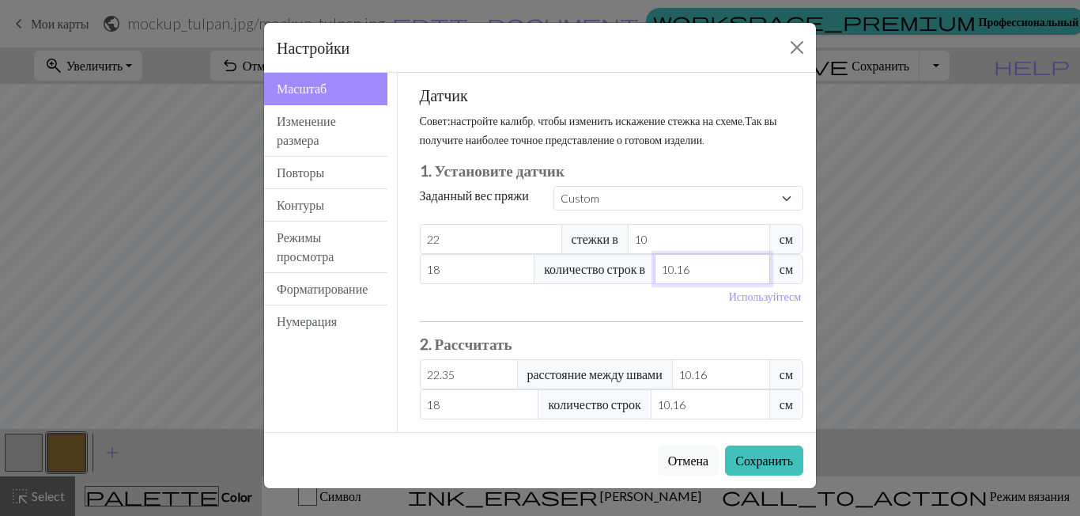
type input "18.29"
type input "10"
click at [627, 308] on div "Используйте см" at bounding box center [611, 296] width 403 height 25
click at [752, 467] on ya-tr-span "Сохранить" at bounding box center [764, 459] width 58 height 15
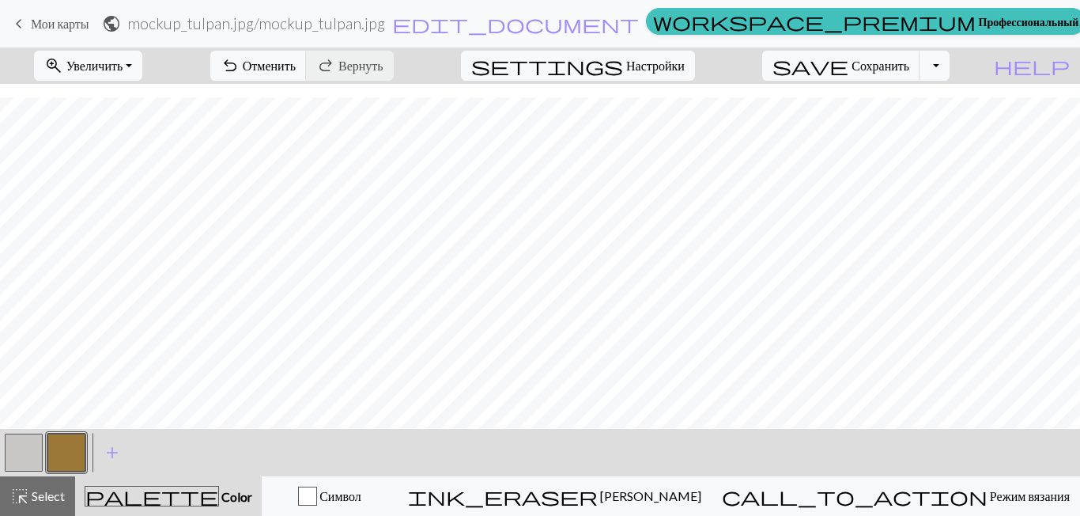
scroll to position [134, 0]
click at [115, 451] on span "add" at bounding box center [112, 452] width 19 height 22
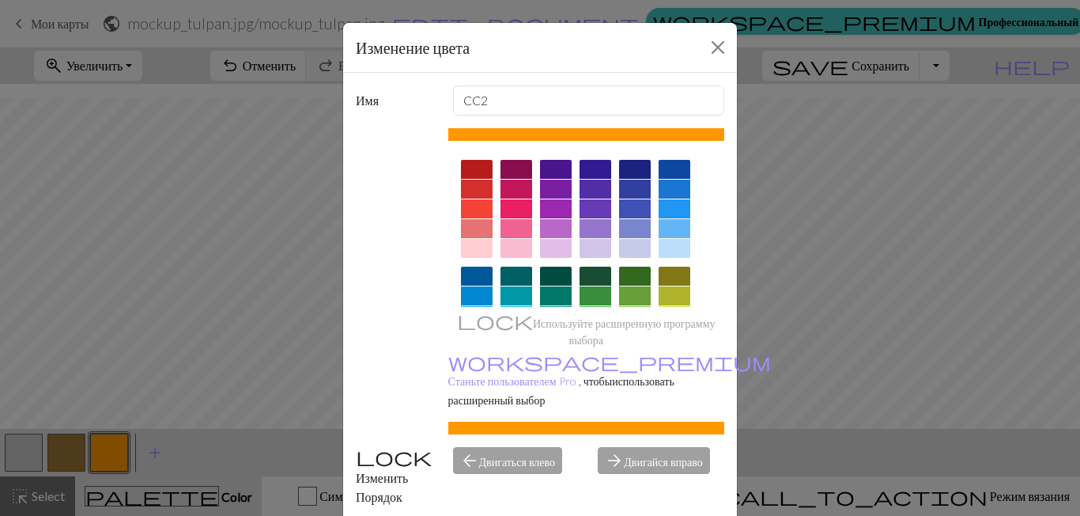
click at [461, 160] on div at bounding box center [477, 169] width 32 height 19
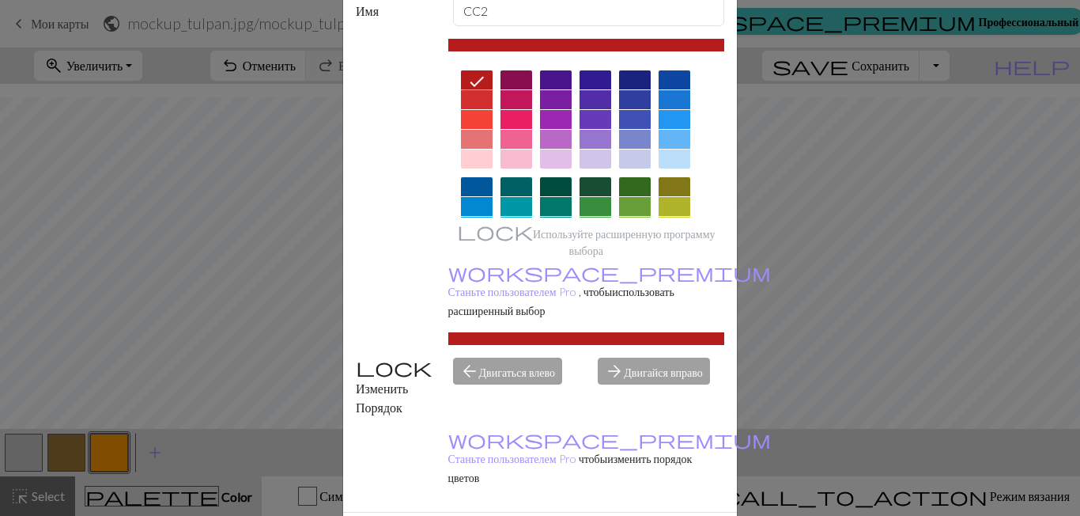
scroll to position [91, 0]
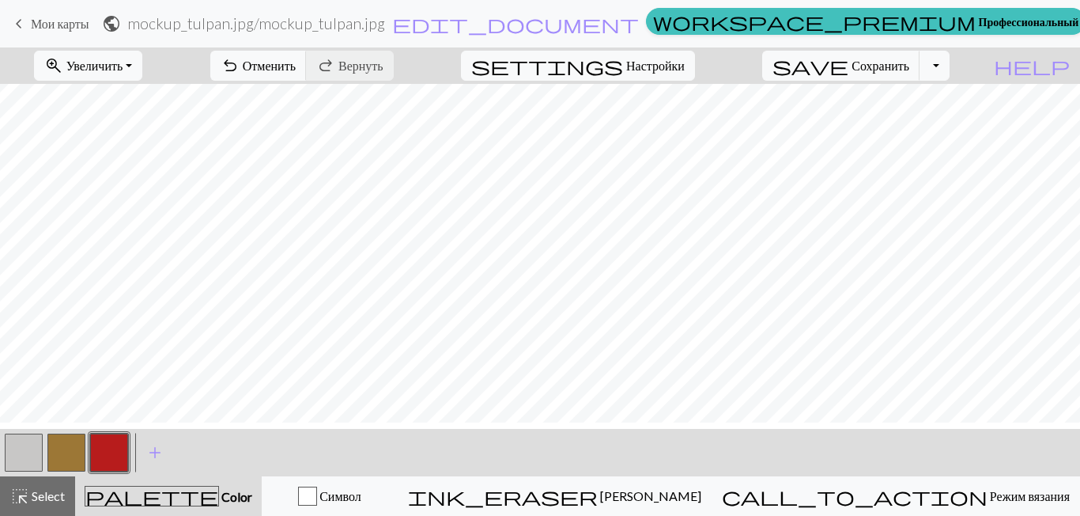
scroll to position [0, 0]
click at [479, 25] on span "edit_document" at bounding box center [515, 24] width 247 height 22
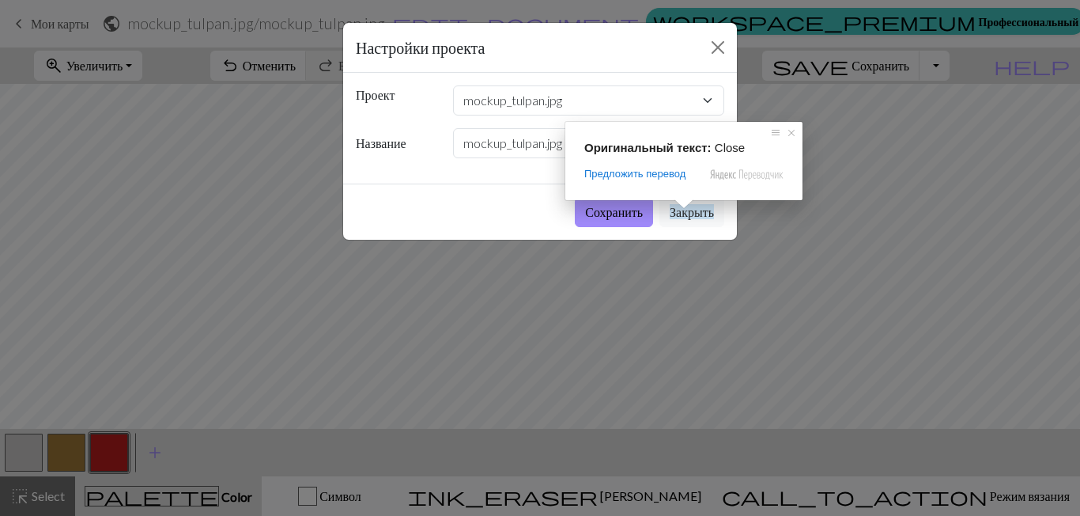
click at [691, 216] on ya-tr-span "Закрыть" at bounding box center [692, 211] width 44 height 15
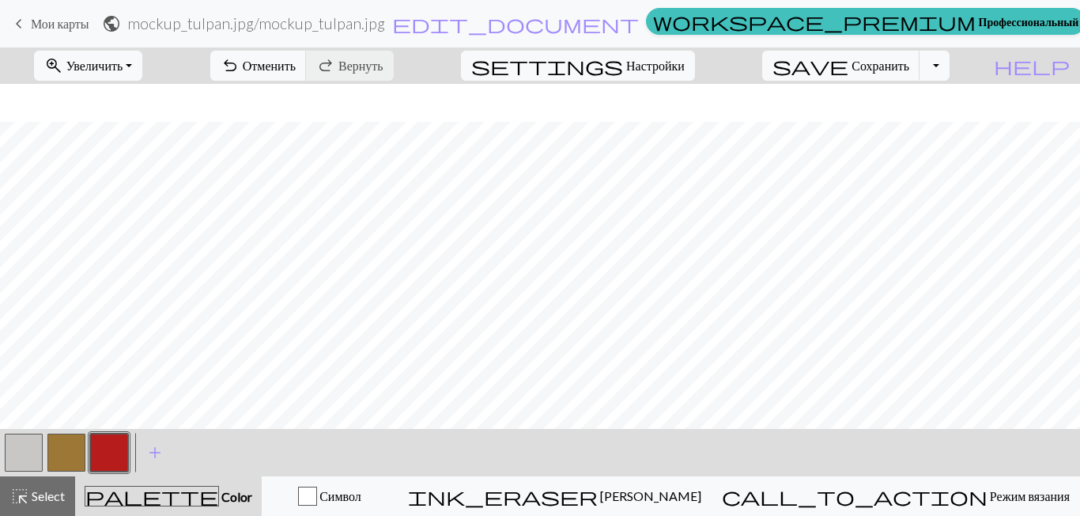
scroll to position [134, 0]
click at [28, 27] on span "keyboard_arrow_left" at bounding box center [18, 24] width 19 height 22
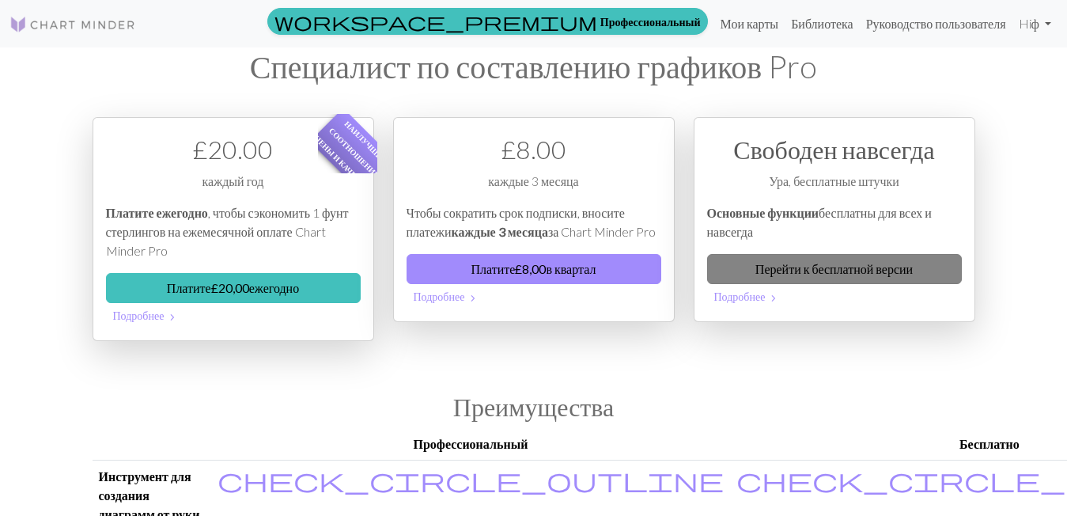
click at [836, 265] on ya-tr-span "Перейти к бесплатной версии" at bounding box center [833, 268] width 157 height 15
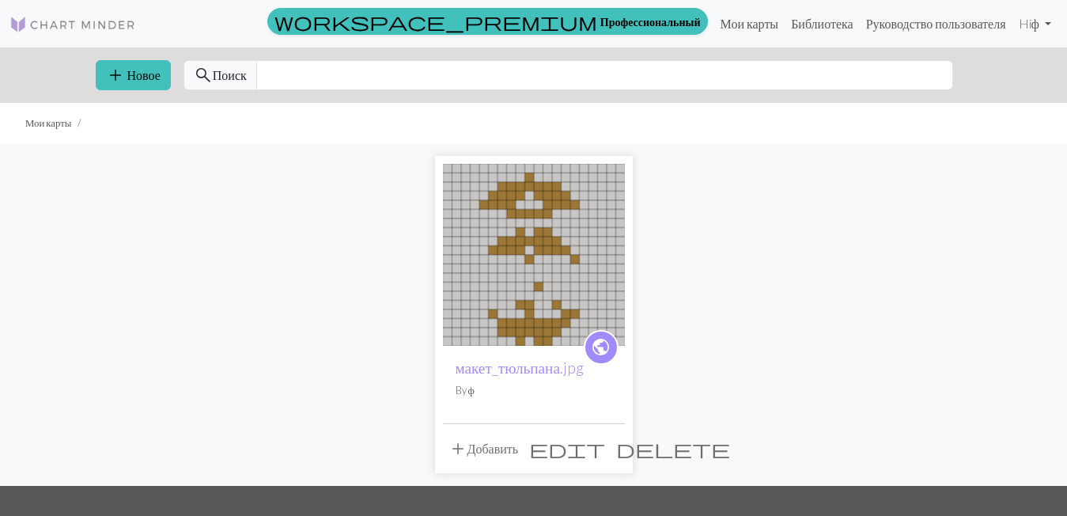
click at [576, 449] on span "edit" at bounding box center [567, 448] width 76 height 22
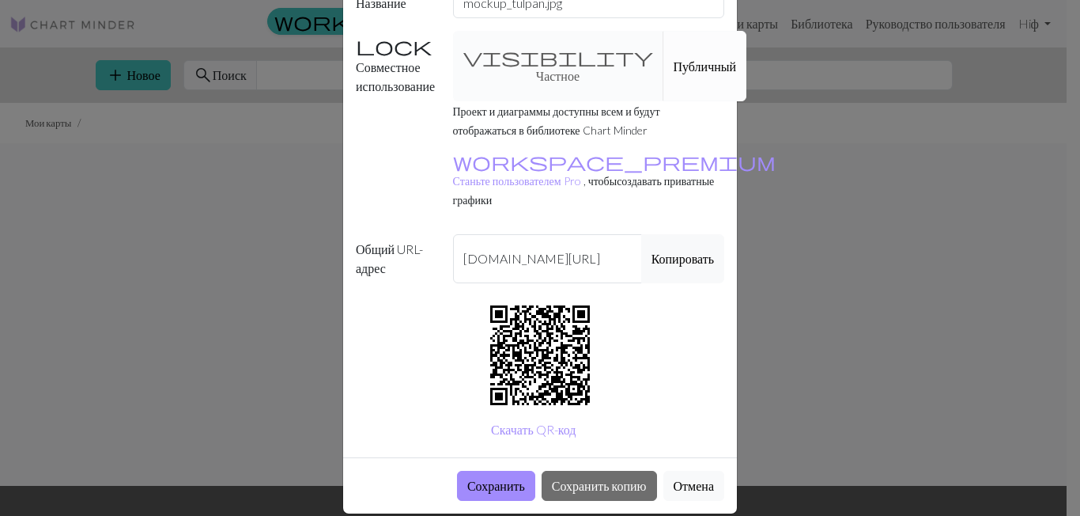
scroll to position [99, 0]
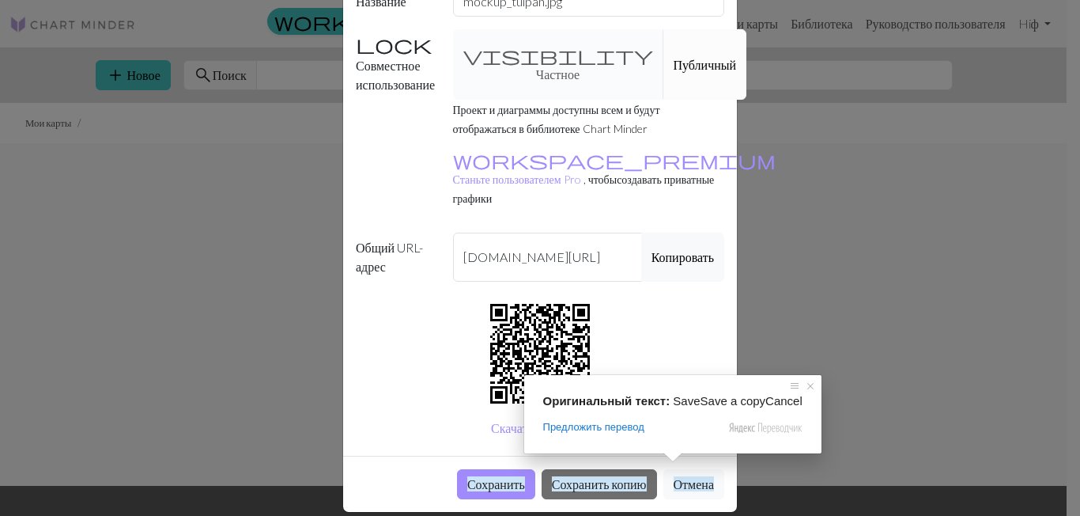
click at [686, 476] on ya-tr-span "Отмена" at bounding box center [694, 483] width 40 height 15
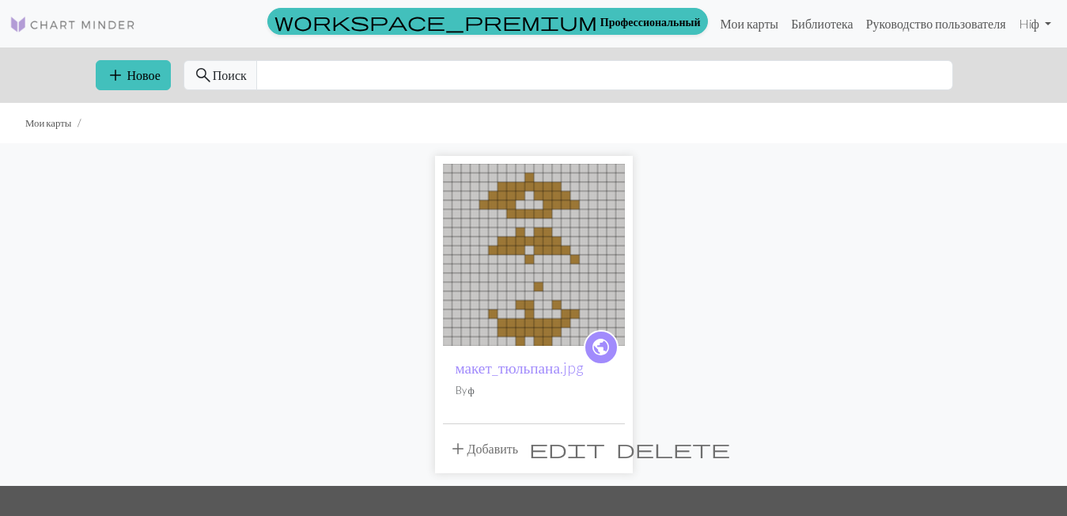
click at [538, 266] on img at bounding box center [534, 255] width 182 height 182
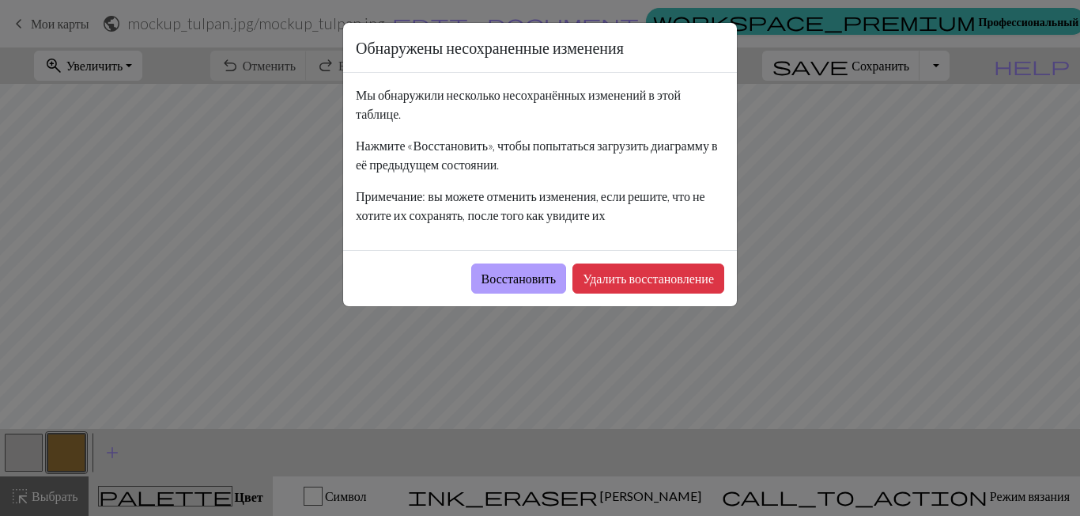
click at [549, 274] on body "Этот сайт использует файлы cookie, чтобы вам было удобнее им пользоваться. Подр…" at bounding box center [540, 258] width 1080 height 516
click at [553, 278] on body "Этот сайт использует файлы cookie, чтобы вам было удобнее им пользоваться. Подр…" at bounding box center [540, 258] width 1080 height 516
click at [635, 287] on button "Удалить восстановление" at bounding box center [648, 278] width 152 height 30
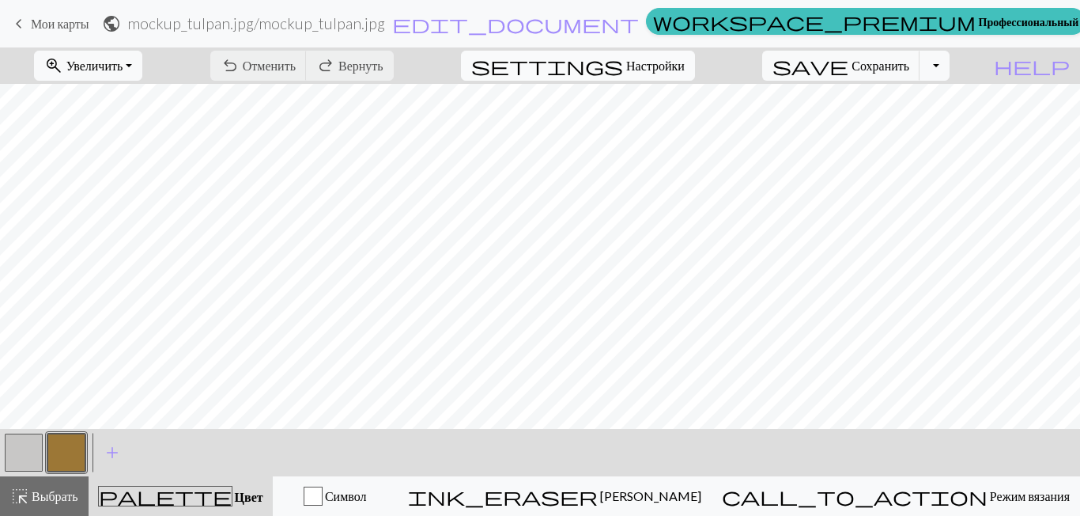
click at [673, 60] on ya-tr-span "Настройки" at bounding box center [655, 65] width 59 height 15
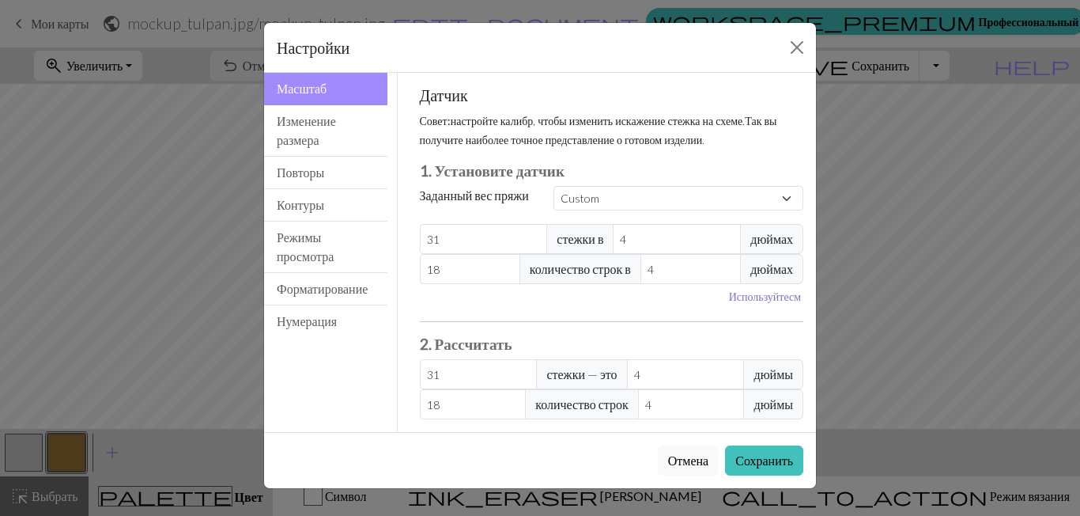
click at [761, 301] on ya-tr-span "Используйте" at bounding box center [759, 295] width 60 height 13
type input "10.16"
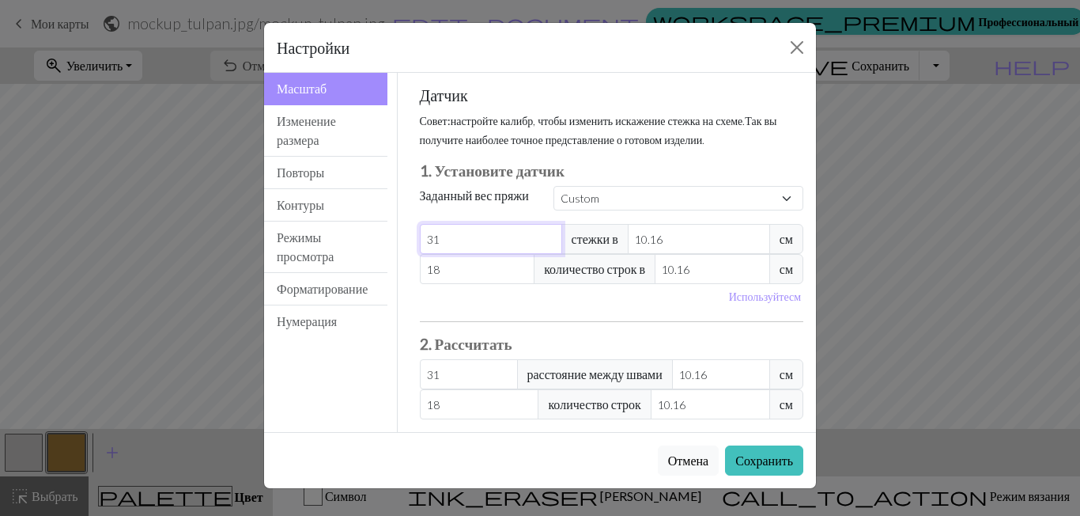
drag, startPoint x: 474, startPoint y: 237, endPoint x: 399, endPoint y: 237, distance: 74.3
click at [399, 237] on div "Датчик Совет: настройте калибр, чтобы изменить искажение стежка на схеме. Так в…" at bounding box center [612, 252] width 429 height 359
click at [308, 130] on button "Изменение размера" at bounding box center [325, 130] width 123 height 51
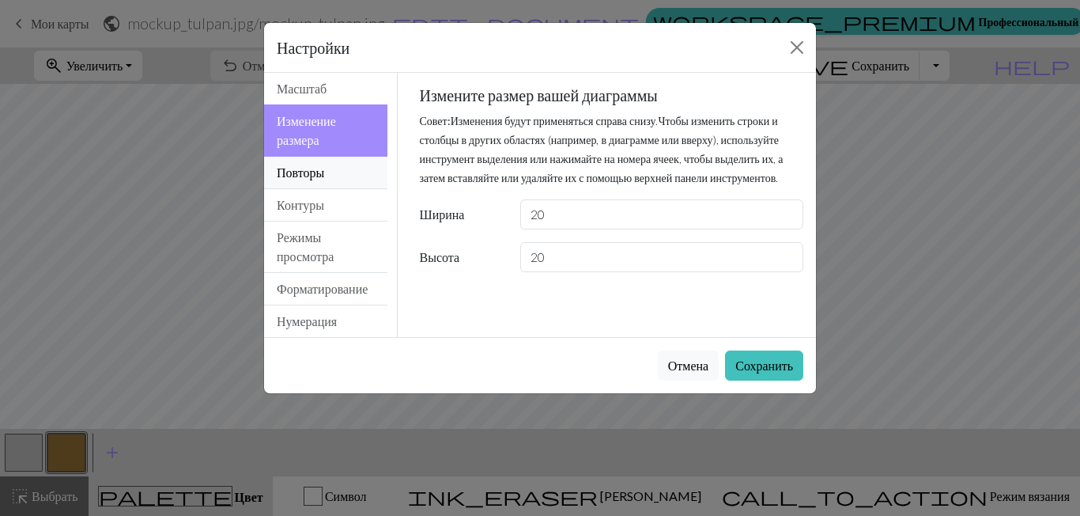
click at [313, 179] on ya-tr-span "Повторы" at bounding box center [300, 171] width 47 height 15
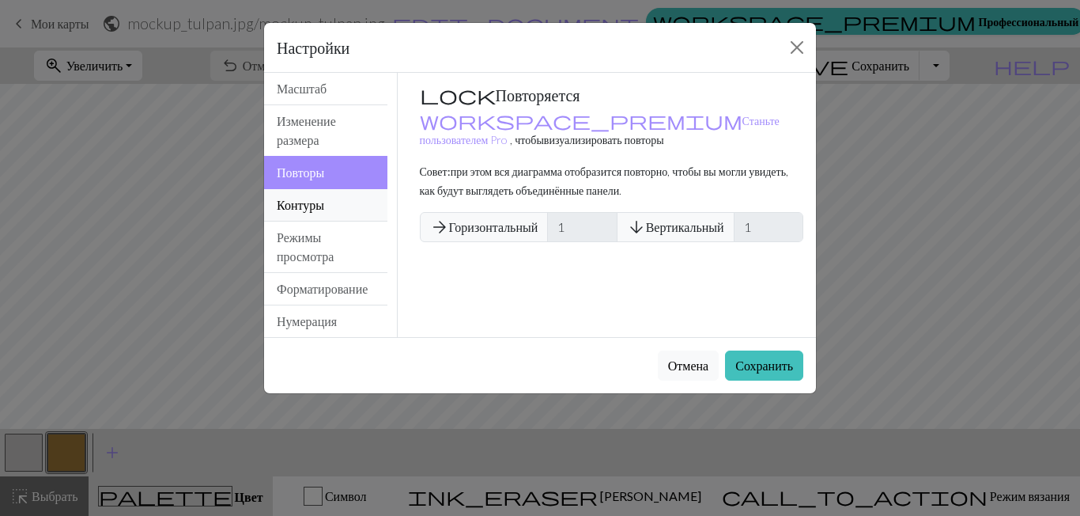
click at [329, 208] on button "Контуры" at bounding box center [325, 205] width 123 height 32
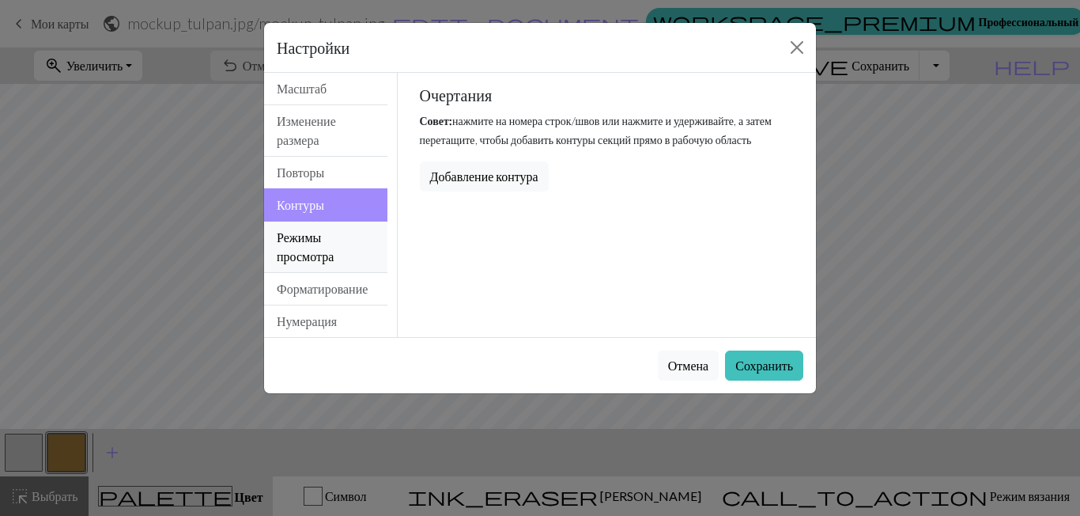
click at [331, 238] on button "Режимы просмотра" at bounding box center [325, 246] width 123 height 51
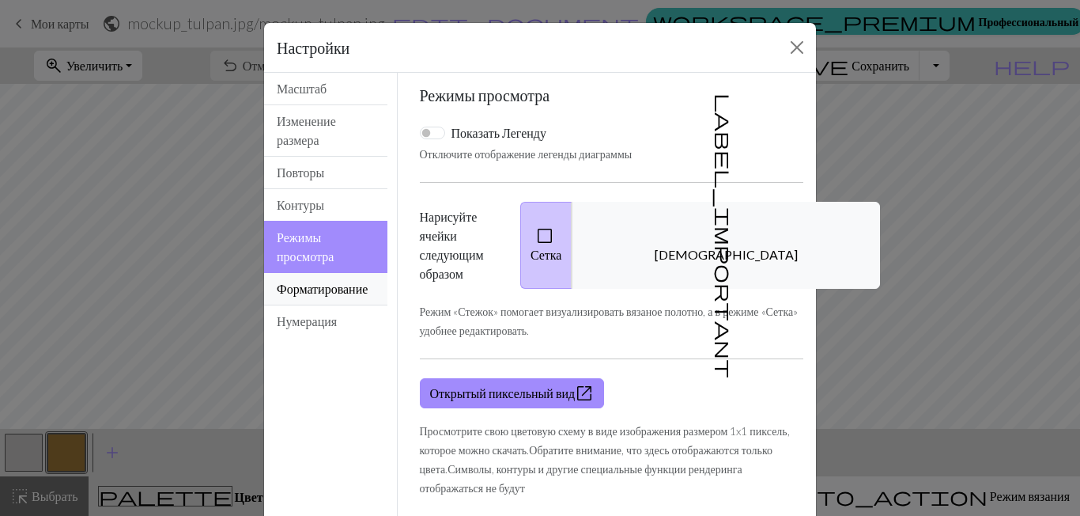
click at [338, 277] on button "Форматирование" at bounding box center [325, 289] width 123 height 32
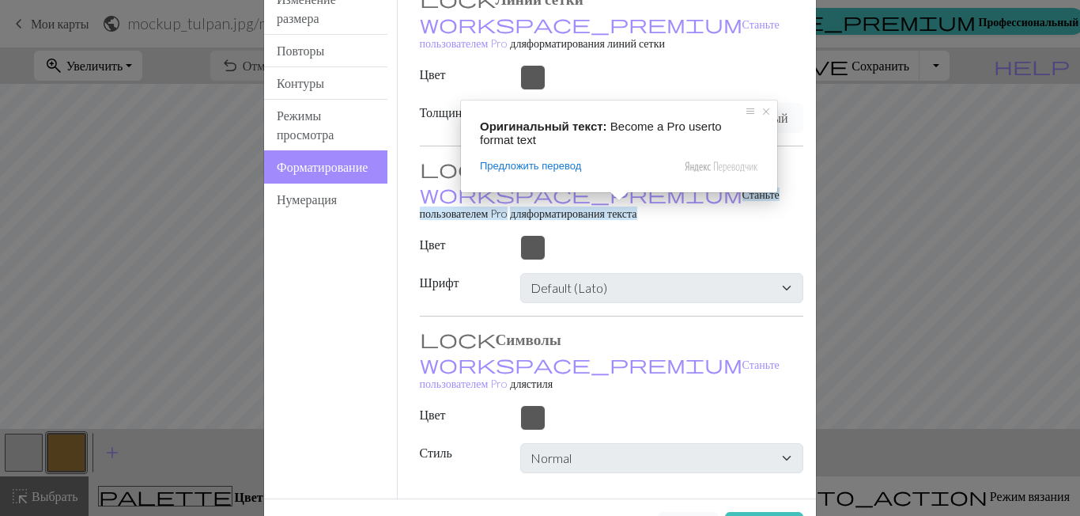
scroll to position [127, 0]
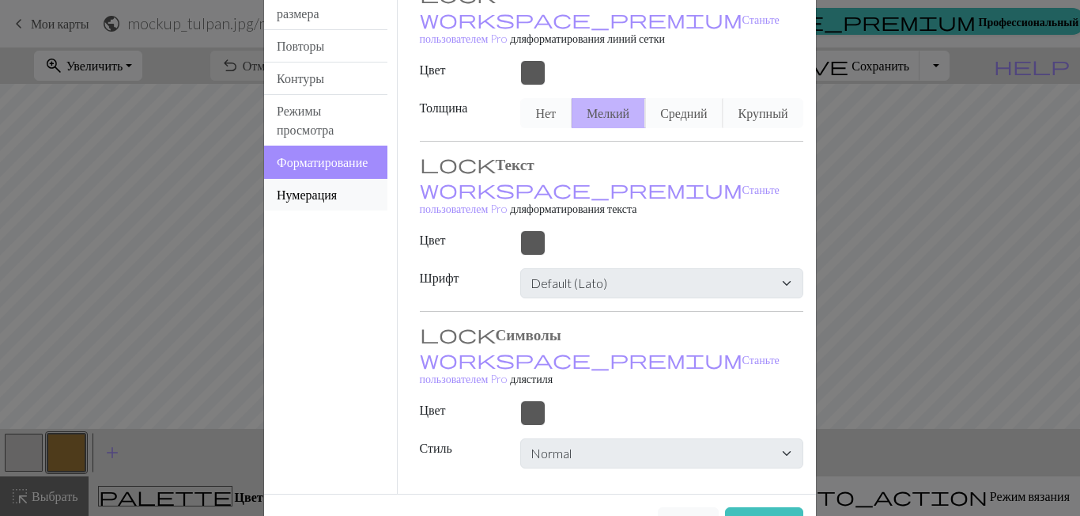
click at [299, 191] on ya-tr-span "Нумерация" at bounding box center [307, 194] width 60 height 15
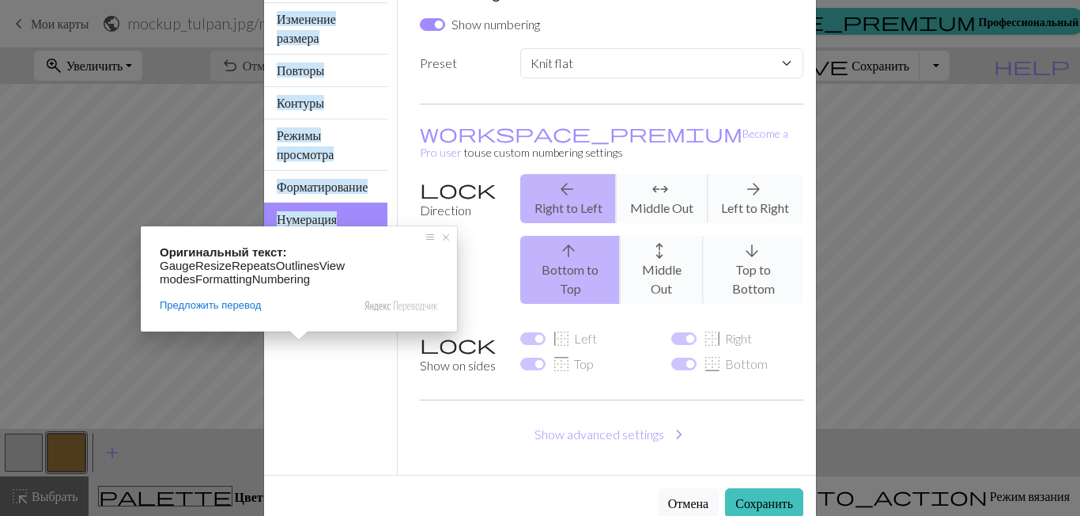
scroll to position [121, 0]
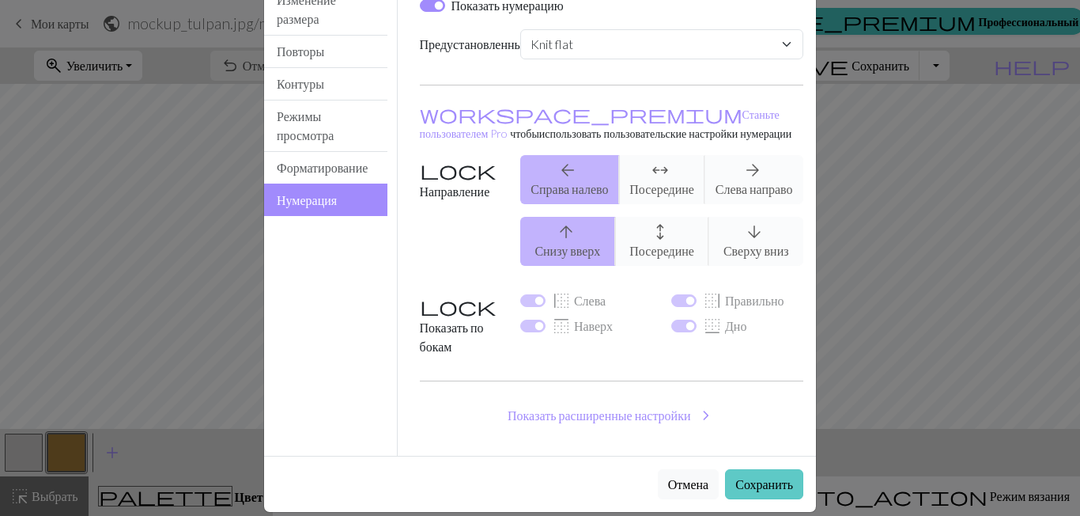
click at [736, 463] on body "Этот сайт использует файлы cookie, чтобы вам было удобнее им пользоваться. Подр…" at bounding box center [540, 258] width 1080 height 516
click at [680, 476] on ya-tr-span "Отмена" at bounding box center [688, 483] width 40 height 15
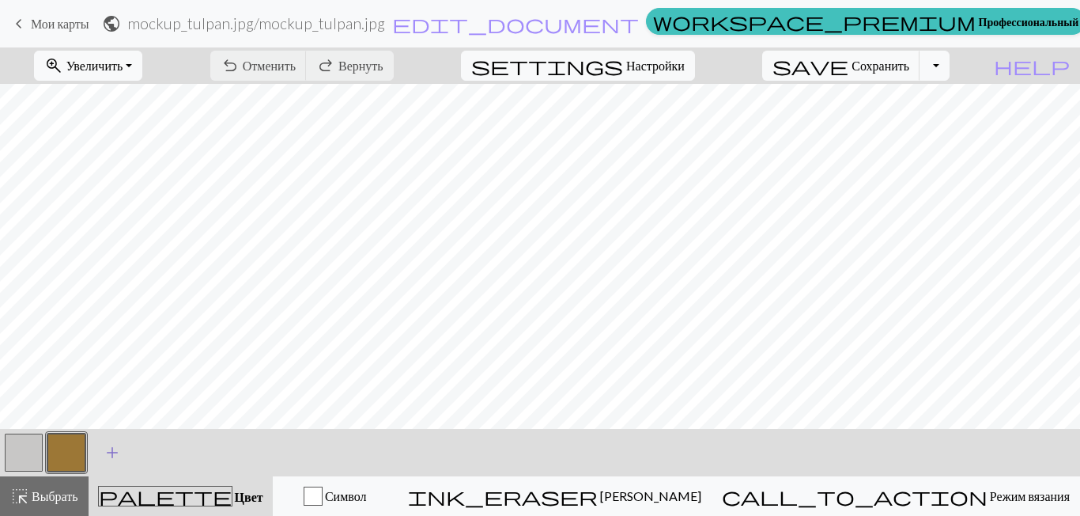
click at [108, 456] on span "add" at bounding box center [112, 452] width 19 height 22
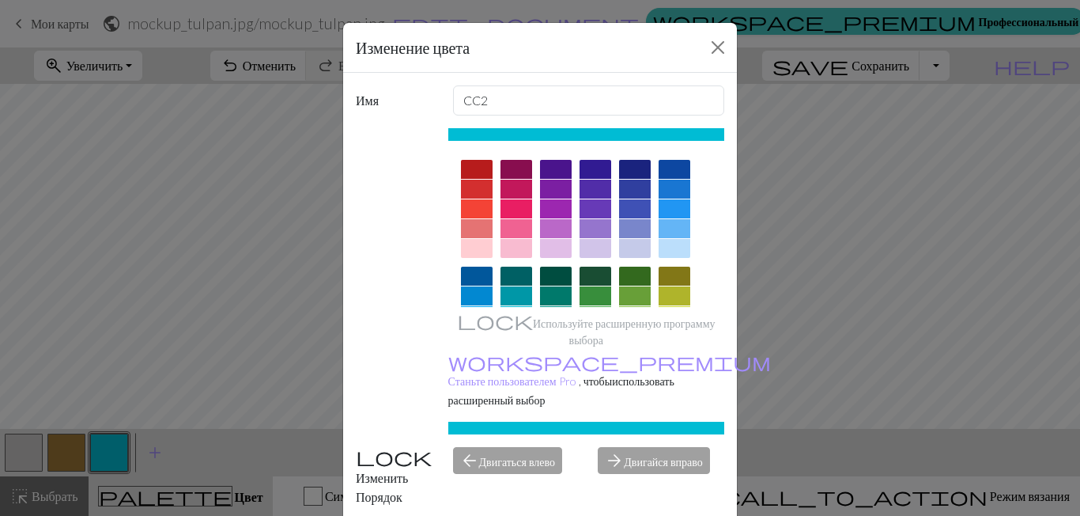
click at [461, 162] on div at bounding box center [477, 169] width 32 height 19
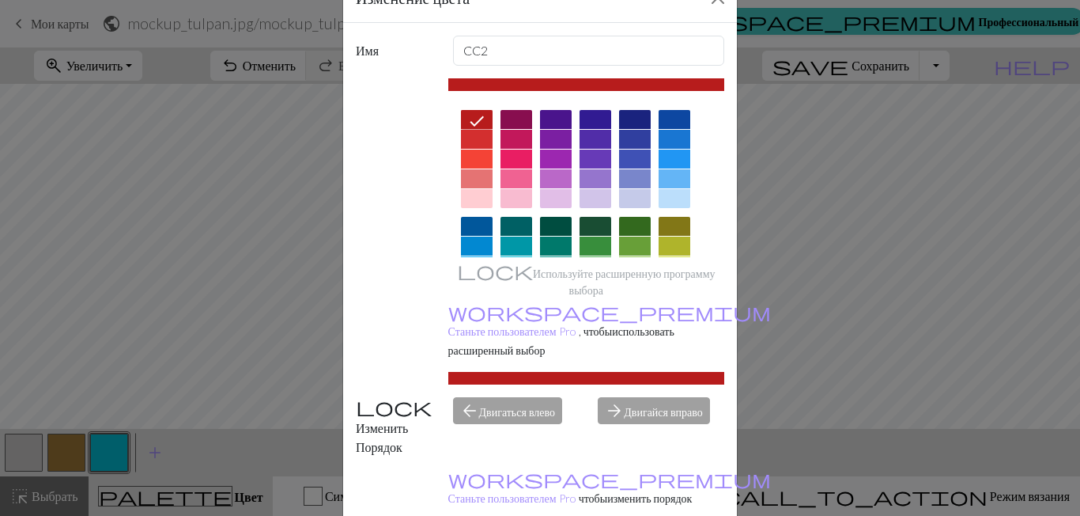
scroll to position [91, 0]
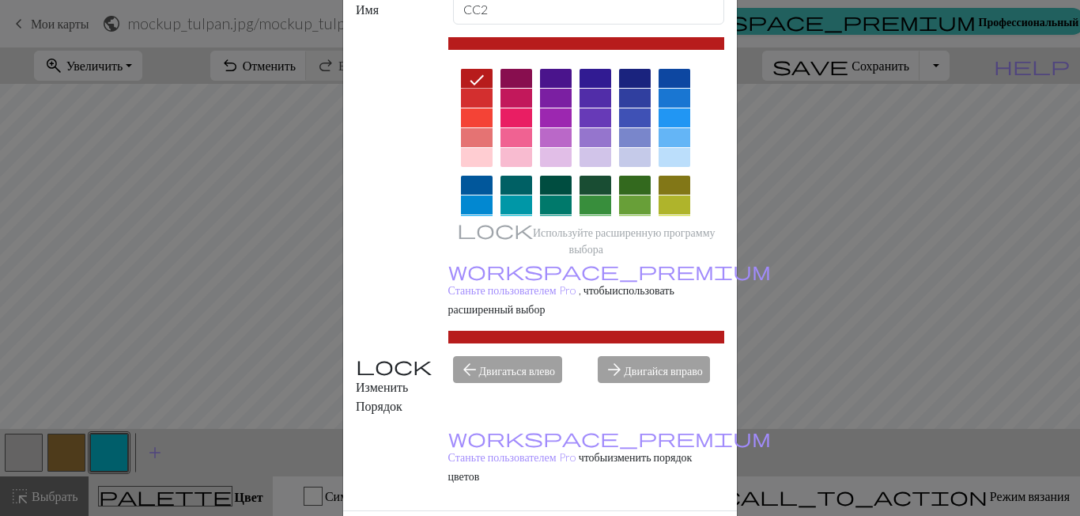
click at [109, 463] on div "Изменение цвета Имя CC2 Используйте расширенную программу выбора workspace_prem…" at bounding box center [540, 258] width 1080 height 516
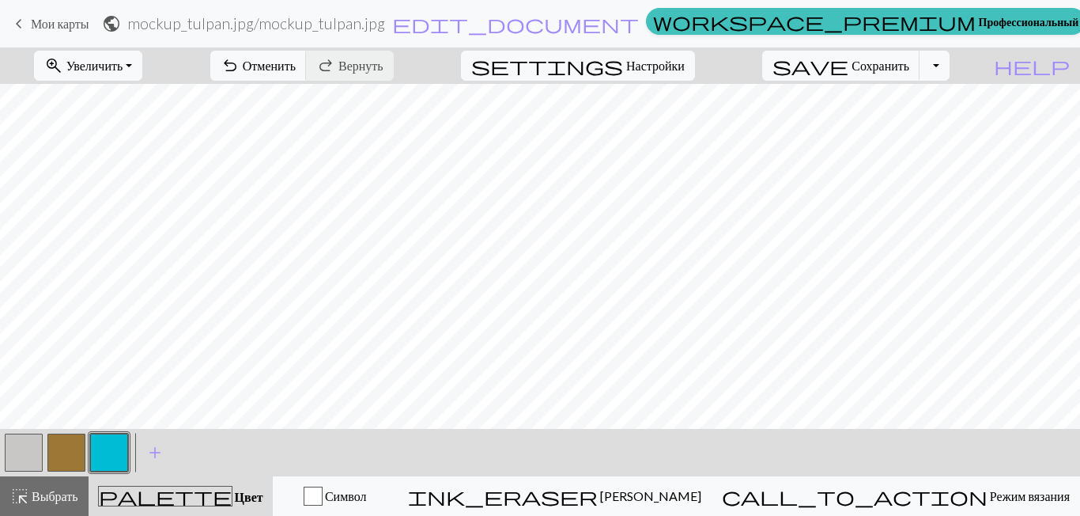
click at [80, 455] on button "button" at bounding box center [66, 452] width 38 height 38
click at [117, 454] on button "button" at bounding box center [109, 452] width 38 height 38
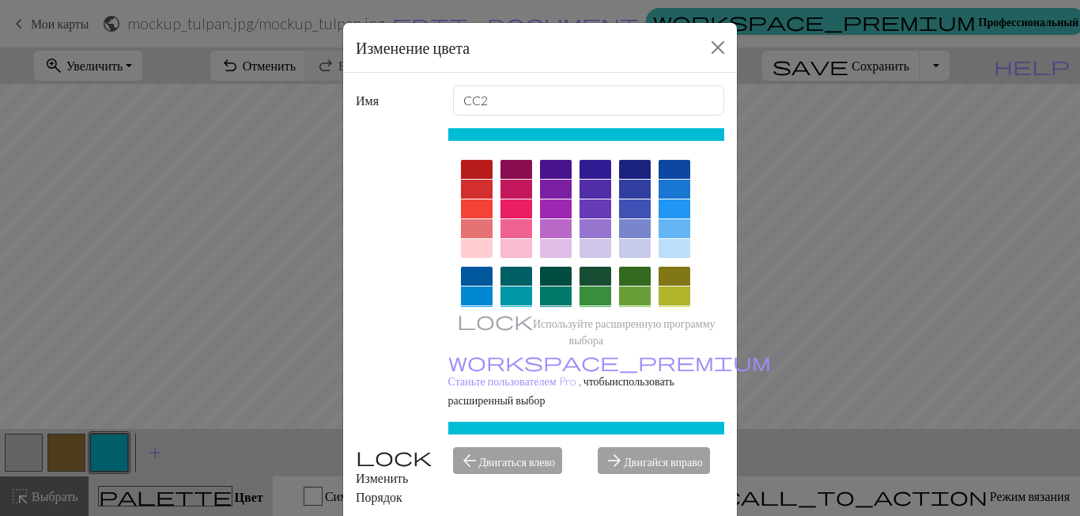
click at [479, 165] on div at bounding box center [477, 169] width 32 height 19
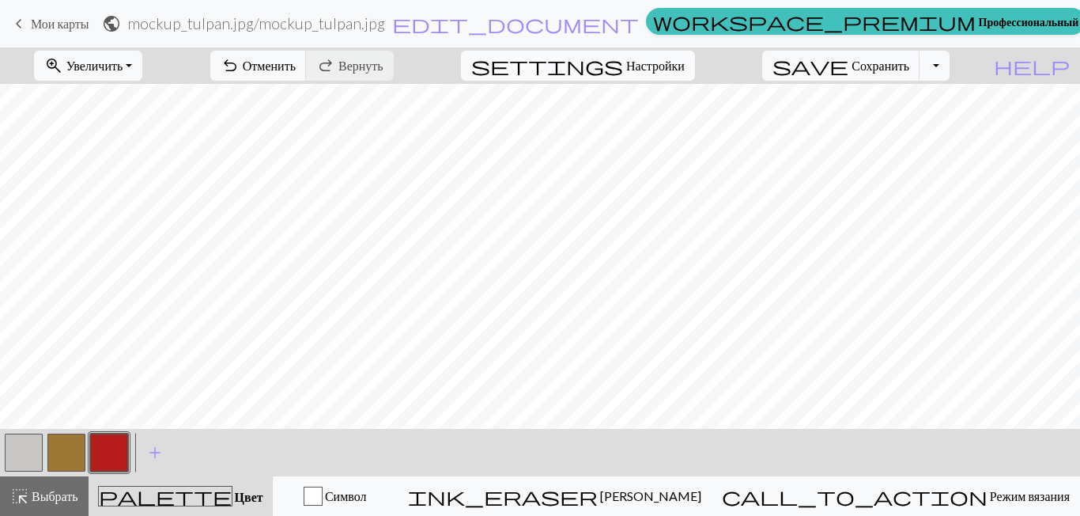
click at [671, 66] on ya-tr-span "Настройки" at bounding box center [655, 65] width 59 height 15
select select "flat"
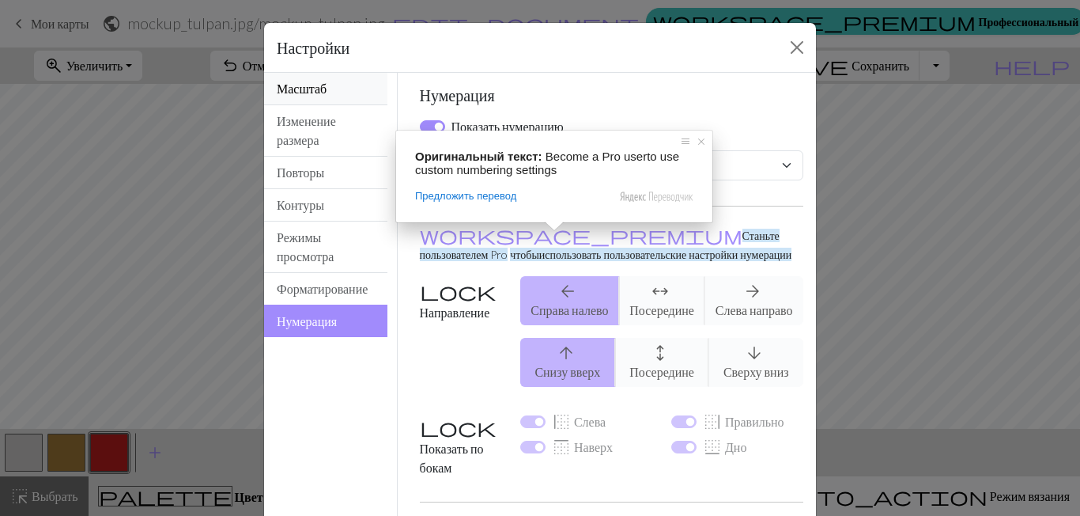
click at [300, 89] on ya-tr-span "Масштаб" at bounding box center [302, 88] width 50 height 15
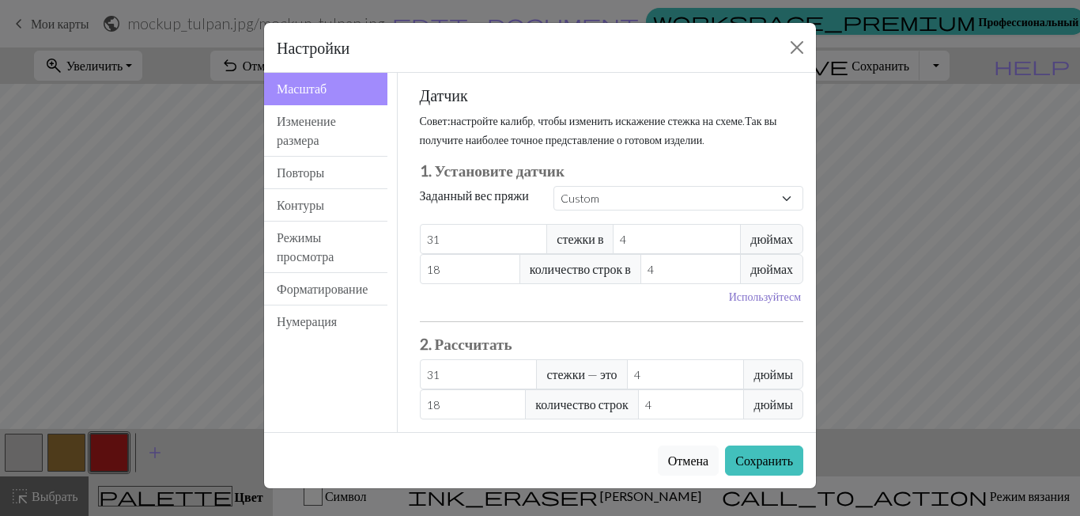
click at [759, 302] on ya-tr-span "Используйте" at bounding box center [759, 295] width 60 height 13
type input "10.16"
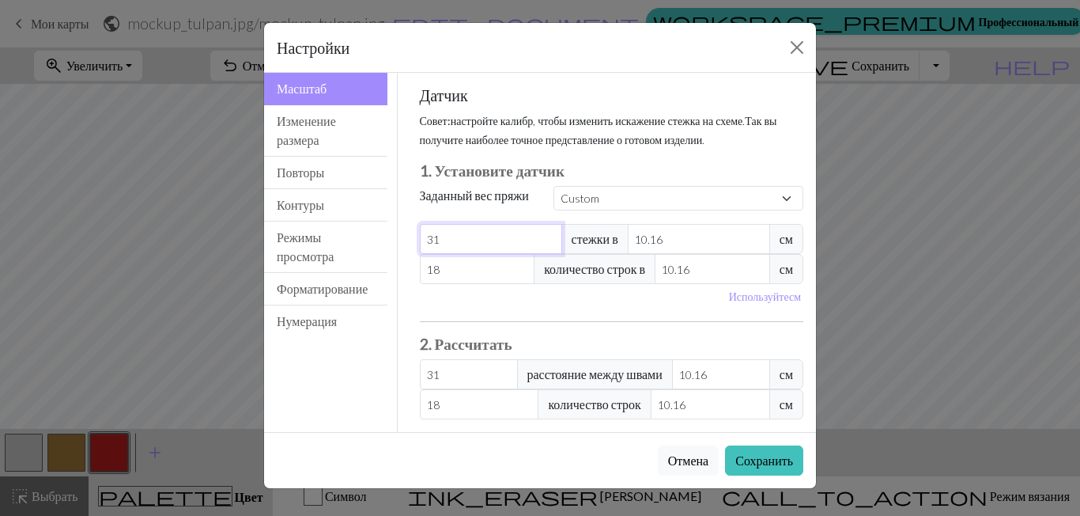
drag, startPoint x: 467, startPoint y: 247, endPoint x: 386, endPoint y: 246, distance: 81.4
click at [386, 246] on div "Gauge Gauge Resize Repeats Outlines View modes Formatting Numbering Масштаб Изм…" at bounding box center [540, 252] width 571 height 359
type input "2"
type input "22"
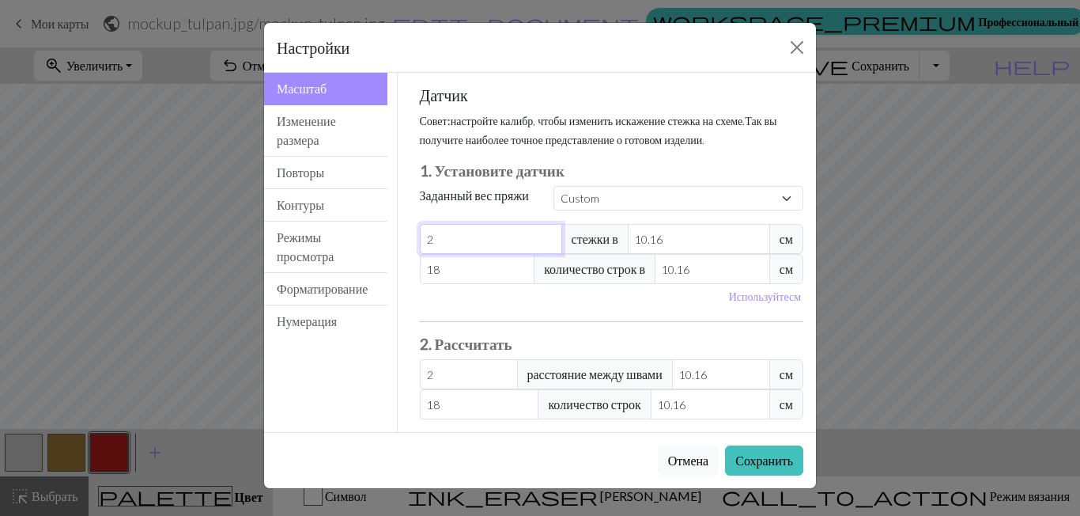
type input "22"
drag, startPoint x: 444, startPoint y: 271, endPoint x: 423, endPoint y: 272, distance: 20.6
click at [423, 272] on input "18" at bounding box center [477, 269] width 115 height 30
click at [450, 280] on input "18" at bounding box center [477, 269] width 115 height 30
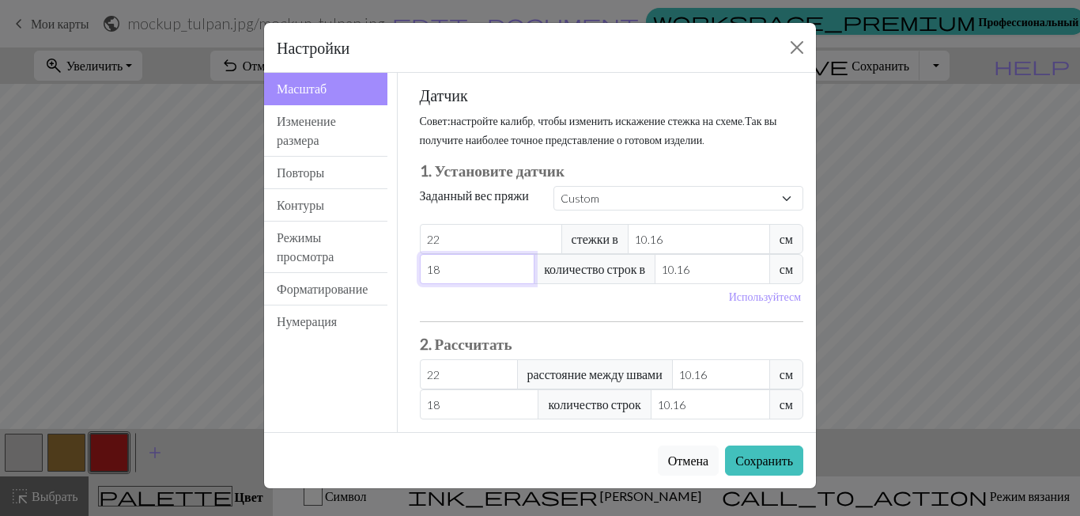
drag, startPoint x: 451, startPoint y: 266, endPoint x: 416, endPoint y: 271, distance: 35.9
click at [420, 271] on input "18" at bounding box center [477, 269] width 115 height 30
type input "2"
type input "24"
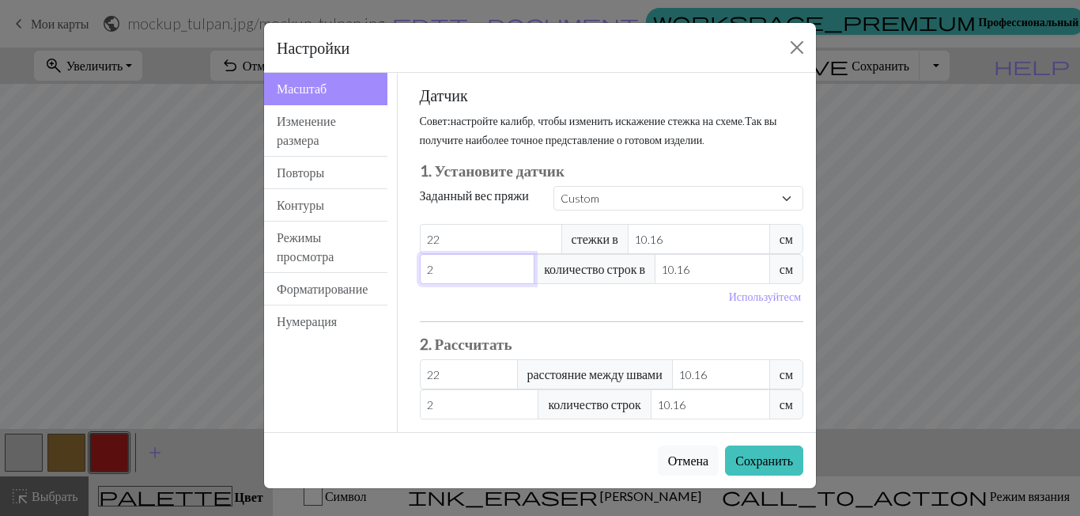
type input "24"
drag, startPoint x: 660, startPoint y: 235, endPoint x: 642, endPoint y: 241, distance: 19.3
click at [642, 241] on input "10.16" at bounding box center [699, 239] width 142 height 30
type input "10"
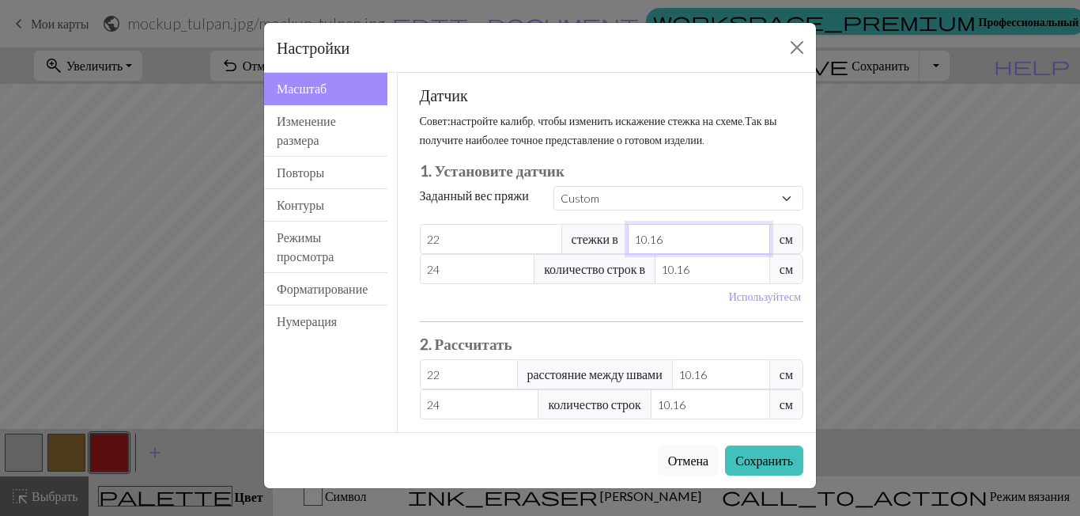
type input "22.35"
type input "10"
click at [689, 270] on input "10.16" at bounding box center [712, 269] width 115 height 30
type input "10.1"
type input "24.14"
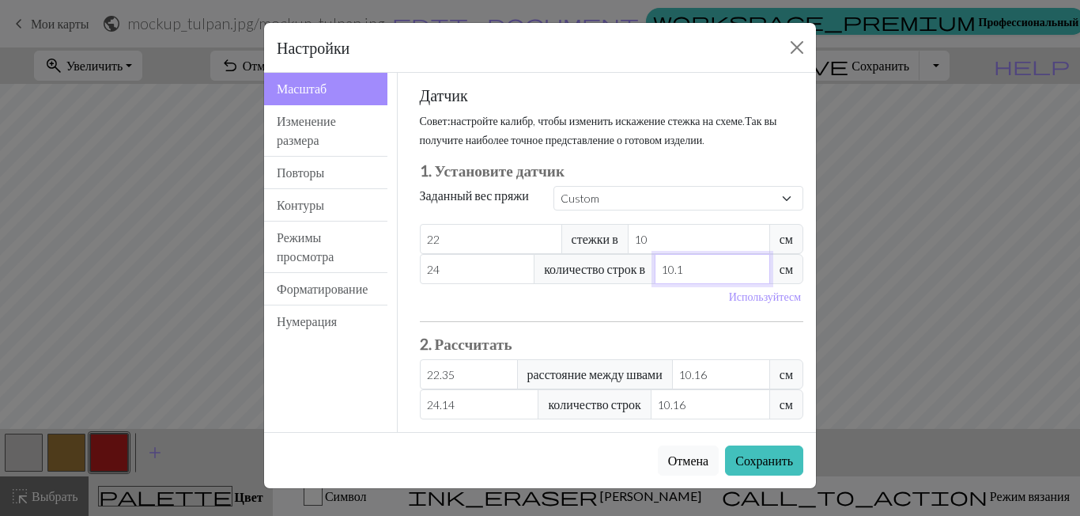
type input "10"
type input "24.38"
type input "10"
click at [762, 466] on button "Сохранить" at bounding box center [764, 460] width 78 height 30
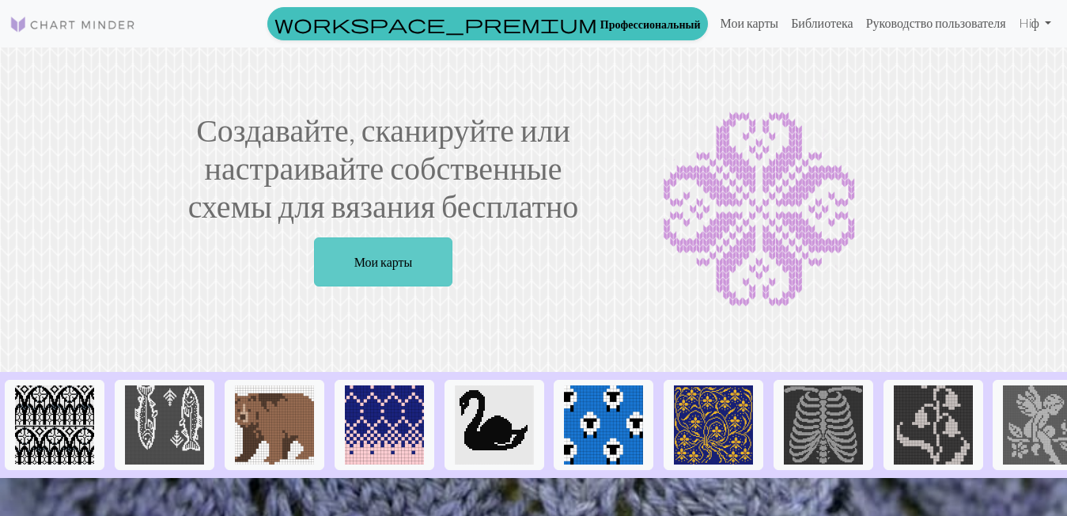
click at [372, 255] on link "Мои карты" at bounding box center [383, 261] width 139 height 49
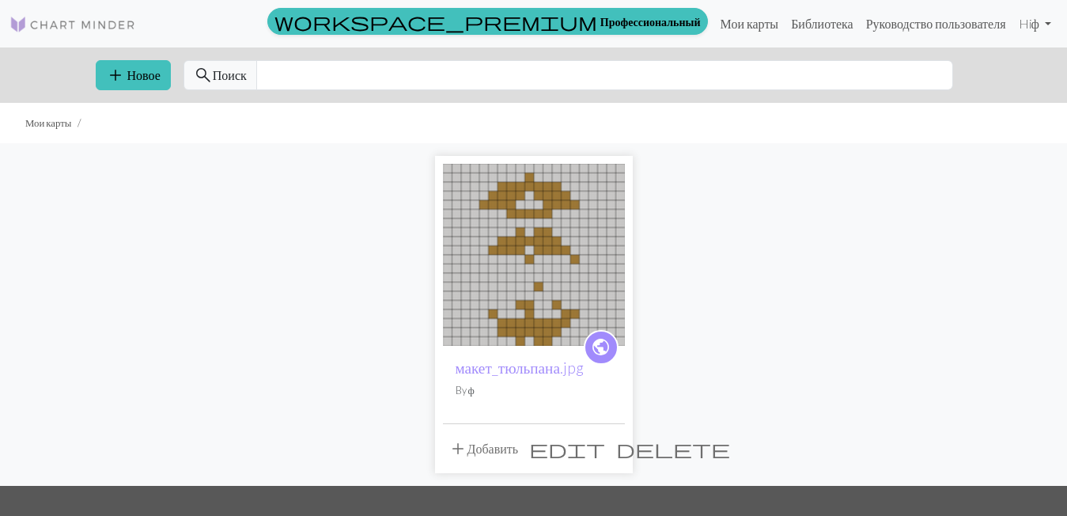
click at [482, 448] on ya-tr-span "Добавить" at bounding box center [492, 447] width 51 height 15
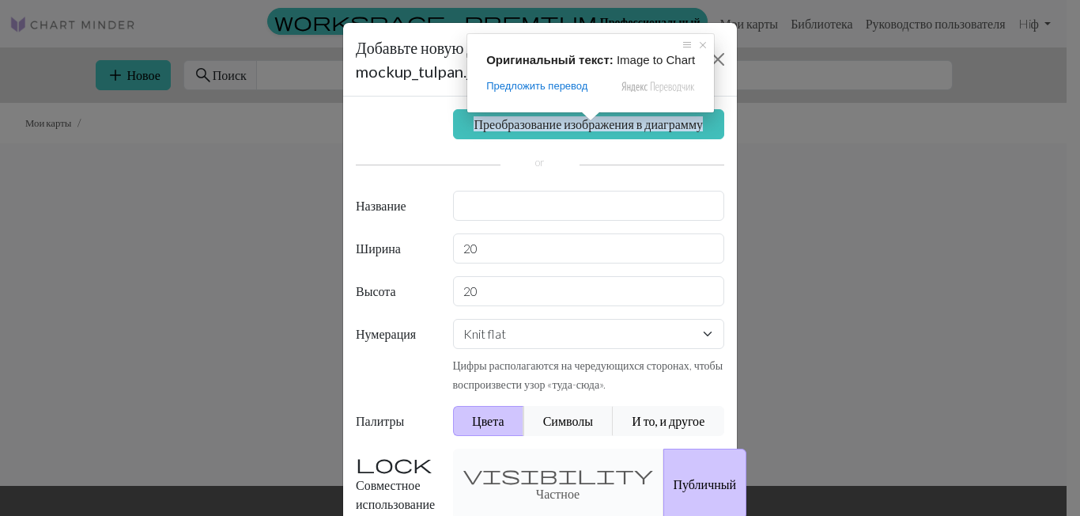
click at [591, 121] on span at bounding box center [590, 115] width 21 height 9
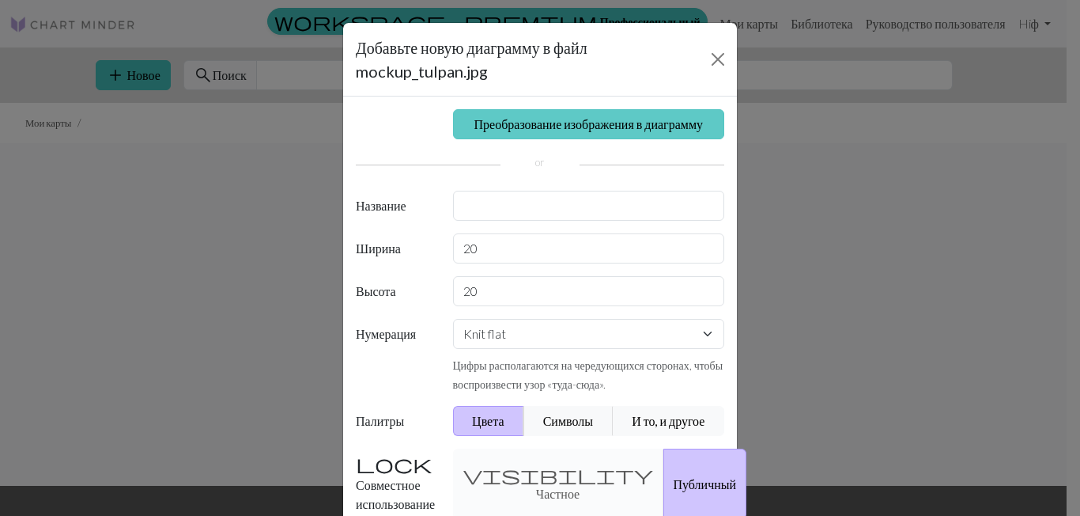
click at [579, 132] on link "Преобразование изображения в диаграмму" at bounding box center [589, 124] width 272 height 30
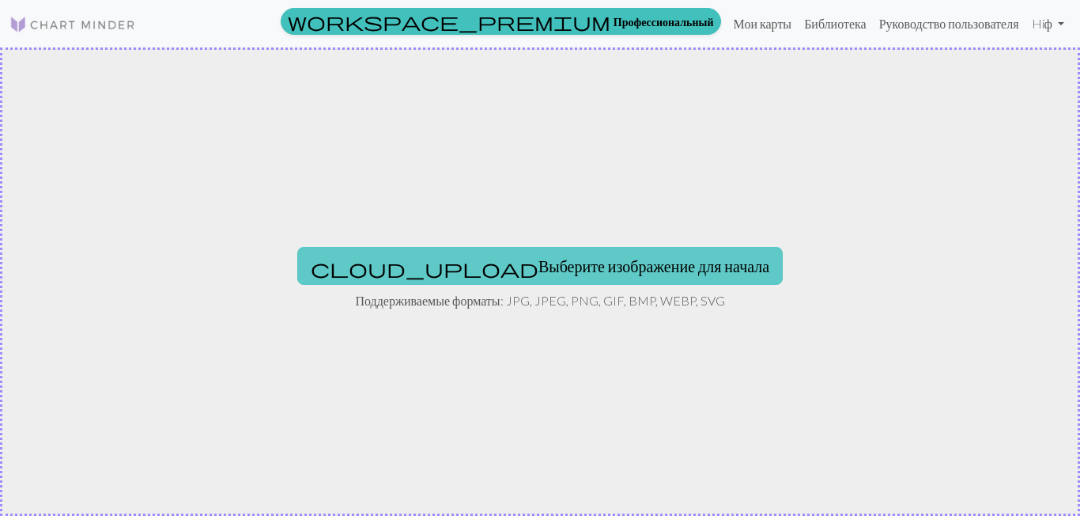
click at [548, 270] on ya-tr-span "Выберите изображение для начала" at bounding box center [653, 265] width 231 height 19
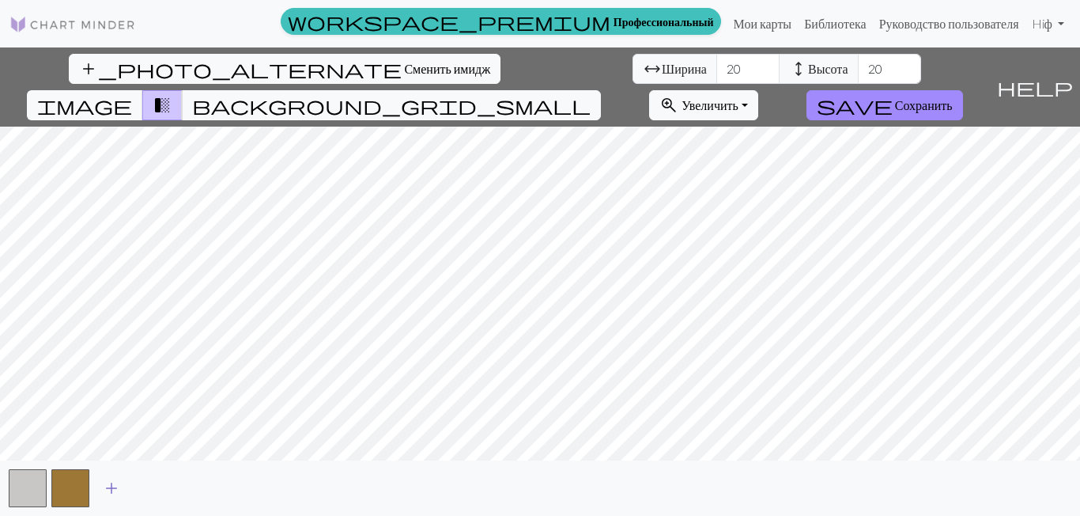
click at [117, 494] on span "add" at bounding box center [111, 488] width 19 height 22
click at [148, 490] on span "add" at bounding box center [154, 488] width 19 height 22
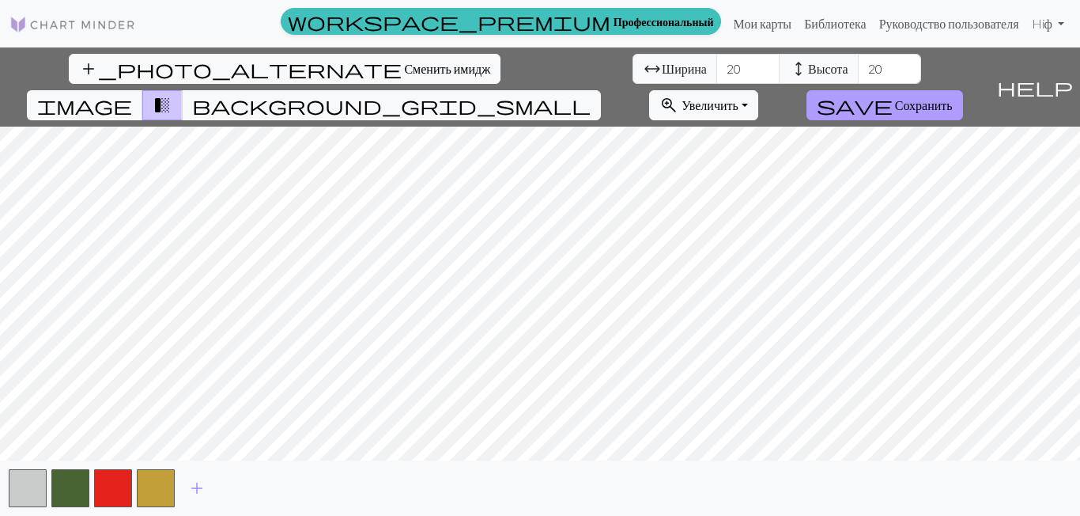
click at [963, 90] on button "save Сохранить" at bounding box center [885, 105] width 157 height 30
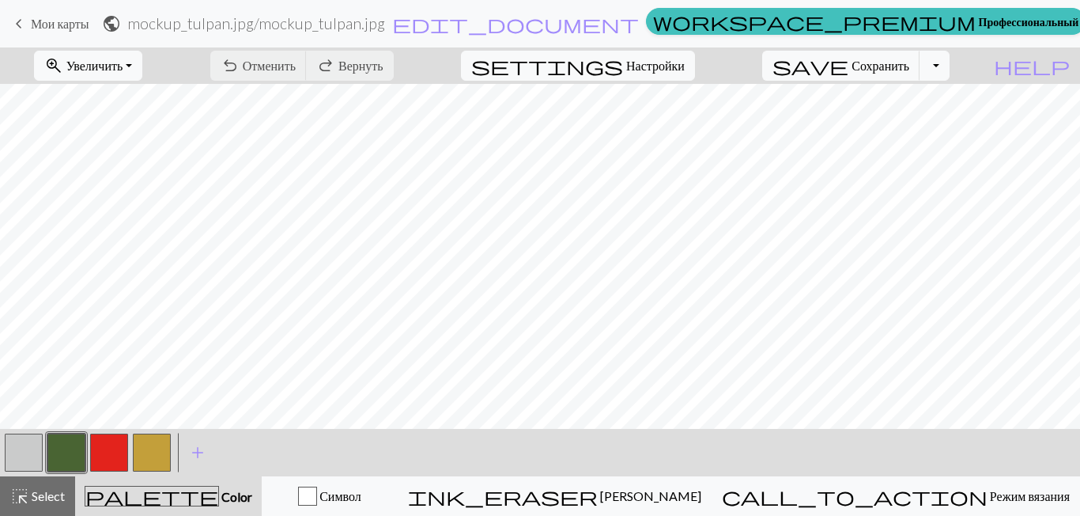
click at [81, 25] on ya-tr-span "Мои карты" at bounding box center [60, 23] width 59 height 15
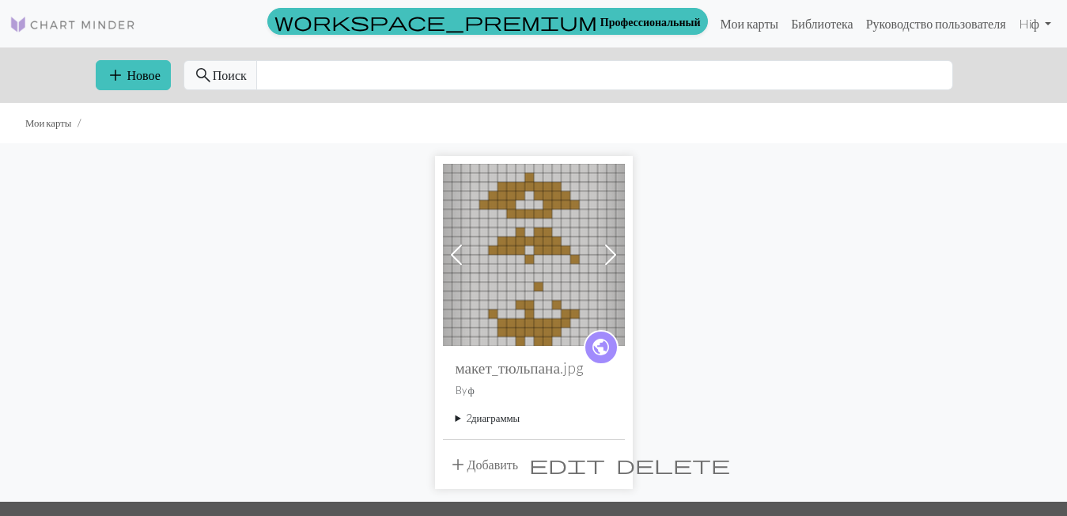
click at [478, 460] on ya-tr-span "Добавить" at bounding box center [492, 463] width 51 height 15
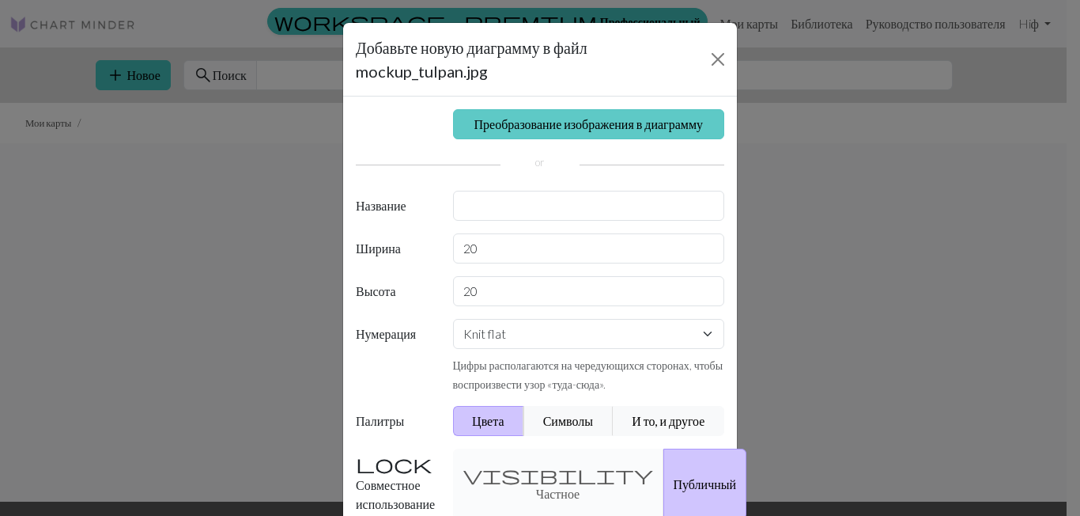
click at [621, 122] on ya-tr-span "Преобразование изображения в диаграмму" at bounding box center [588, 123] width 229 height 15
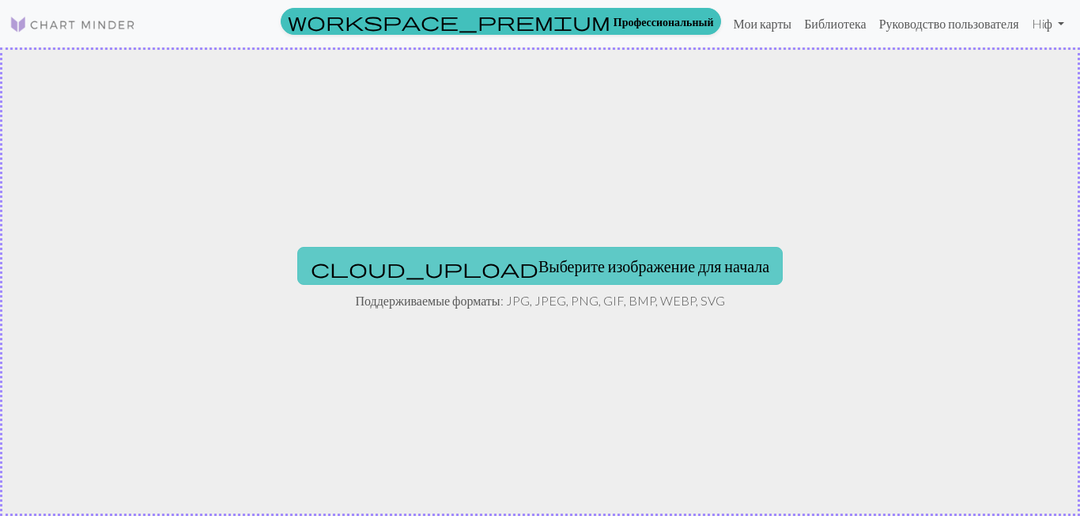
click at [538, 262] on ya-tr-span "Выберите изображение для начала" at bounding box center [653, 265] width 231 height 19
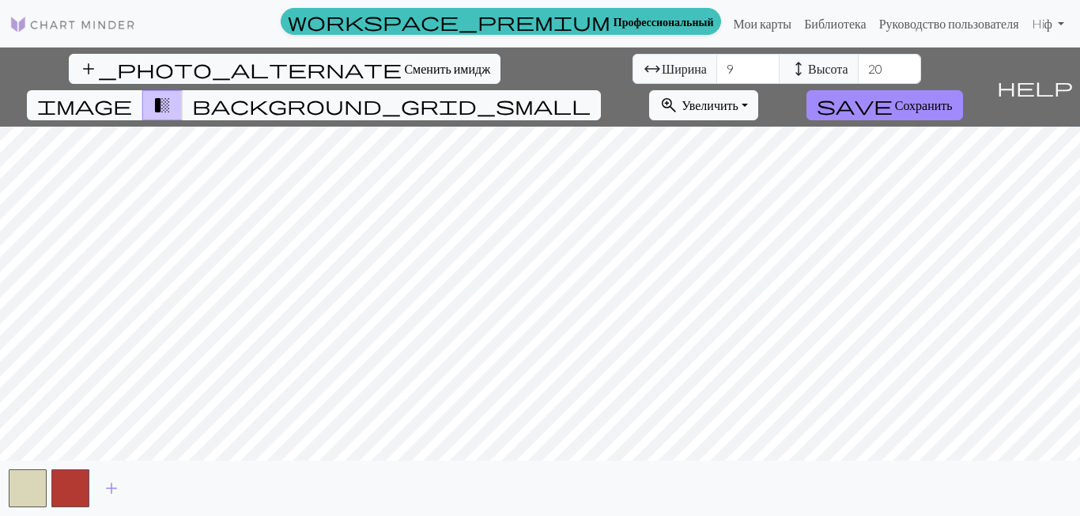
click at [620, 467] on div "add_photo_alternate Сменить имидж arrow_range Ширина 9 height Высота 20 image t…" at bounding box center [540, 281] width 1080 height 468
click at [953, 97] on ya-tr-span "Сохранить" at bounding box center [924, 104] width 58 height 15
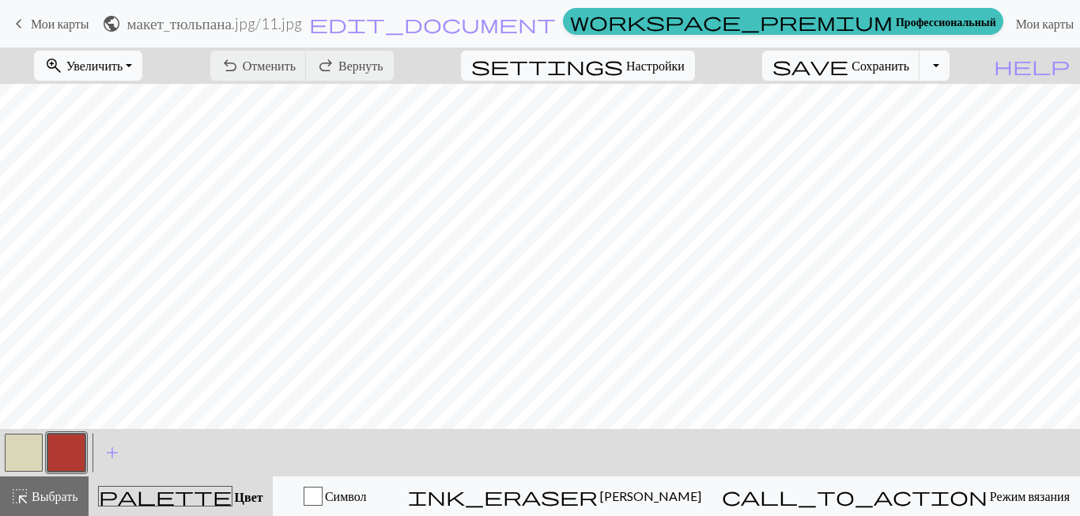
click at [346, 69] on div "undo Отменить Отменить redo Вернуть Вернуть" at bounding box center [301, 65] width 207 height 36
click at [402, 62] on div "undo Отменить Отменить redo Вернуть Вернуть" at bounding box center [301, 65] width 207 height 36
click at [406, 63] on div "undo Отменить Отменить redo Вернуть Вернуть" at bounding box center [301, 65] width 207 height 36
